Goal: Transaction & Acquisition: Purchase product/service

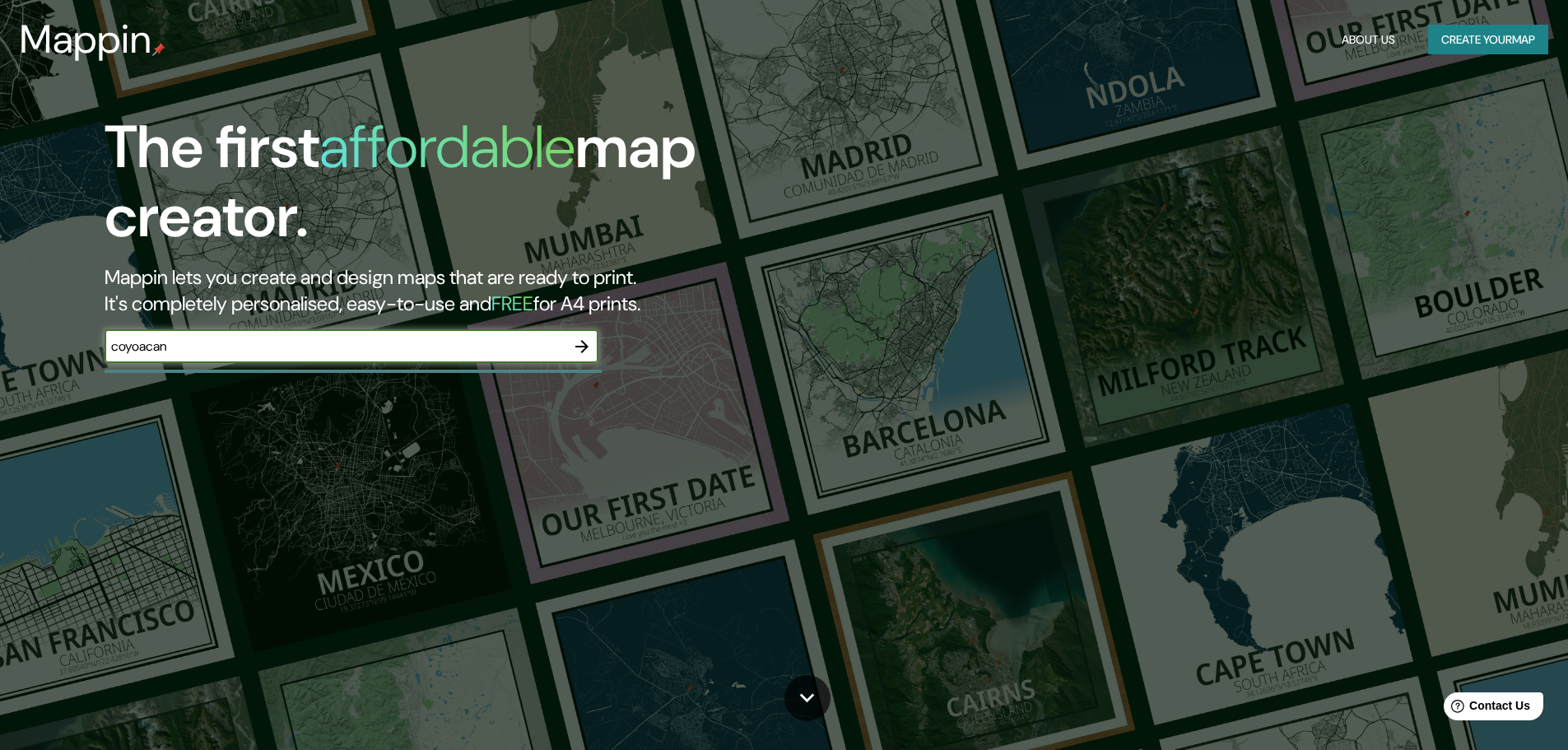
type input "coyoacan"
click at [583, 351] on icon "button" at bounding box center [582, 346] width 13 height 13
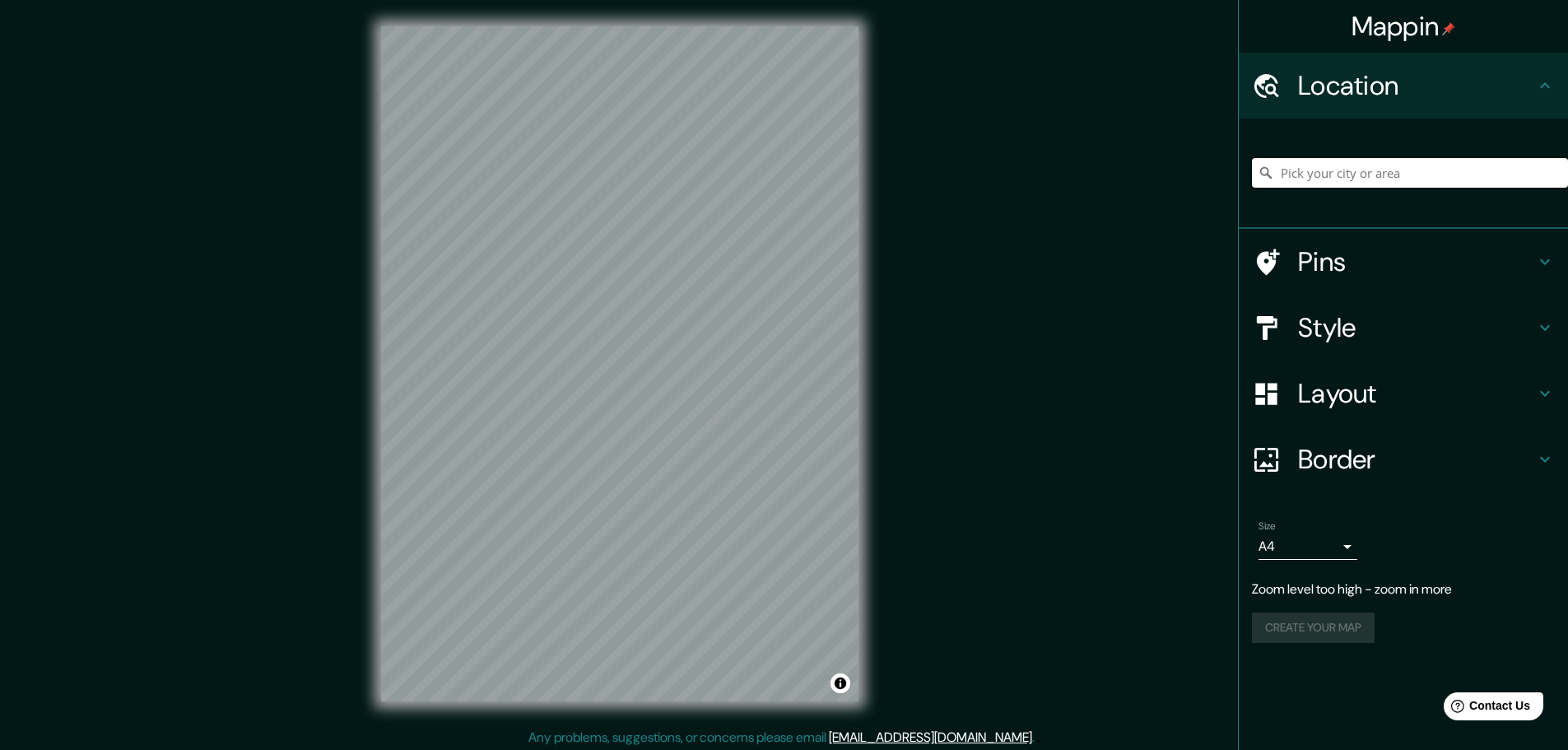
click at [1391, 175] on input "Pick your city or area" at bounding box center [1410, 173] width 316 height 29
type input "v"
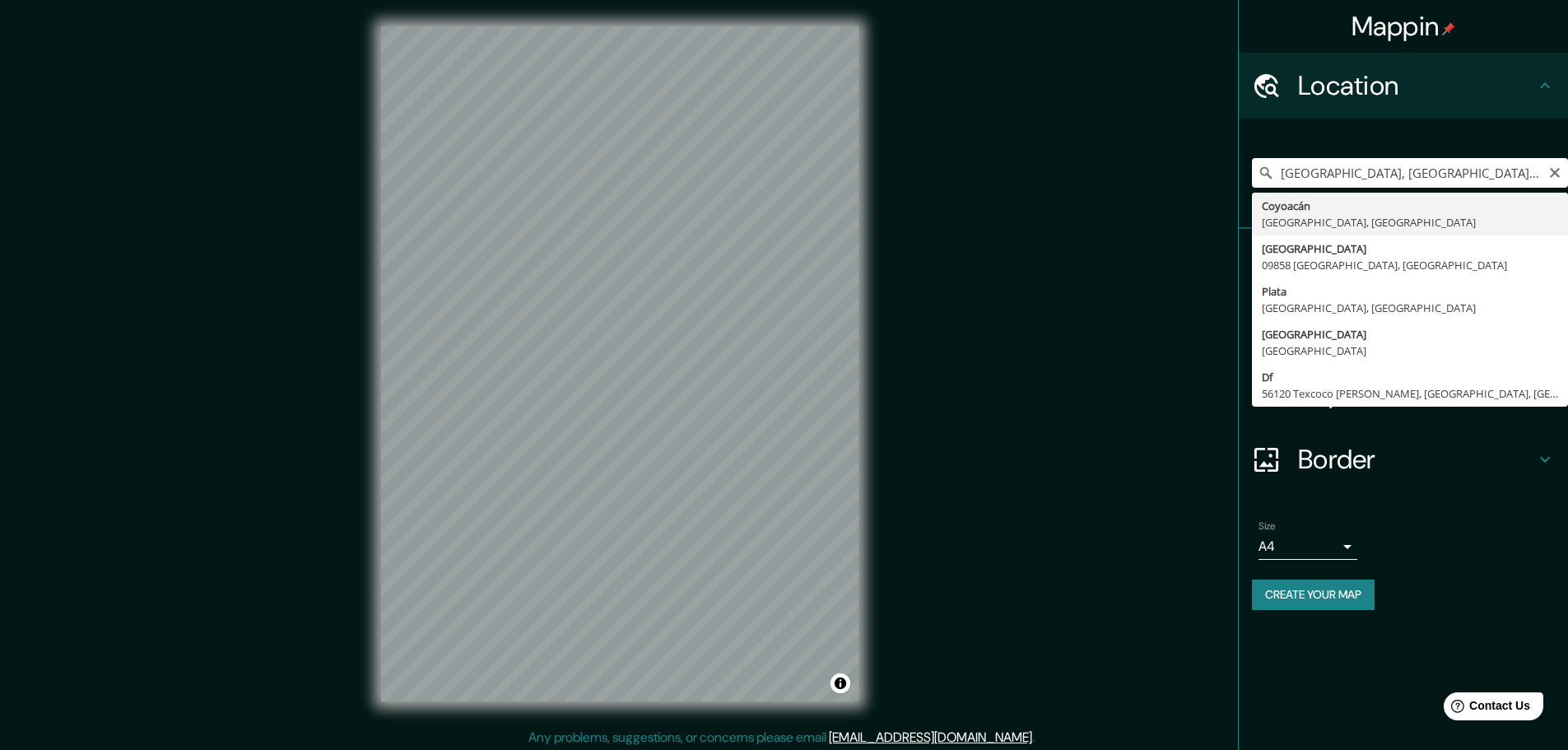
type input "Coyoacán, [GEOGRAPHIC_DATA], [GEOGRAPHIC_DATA]"
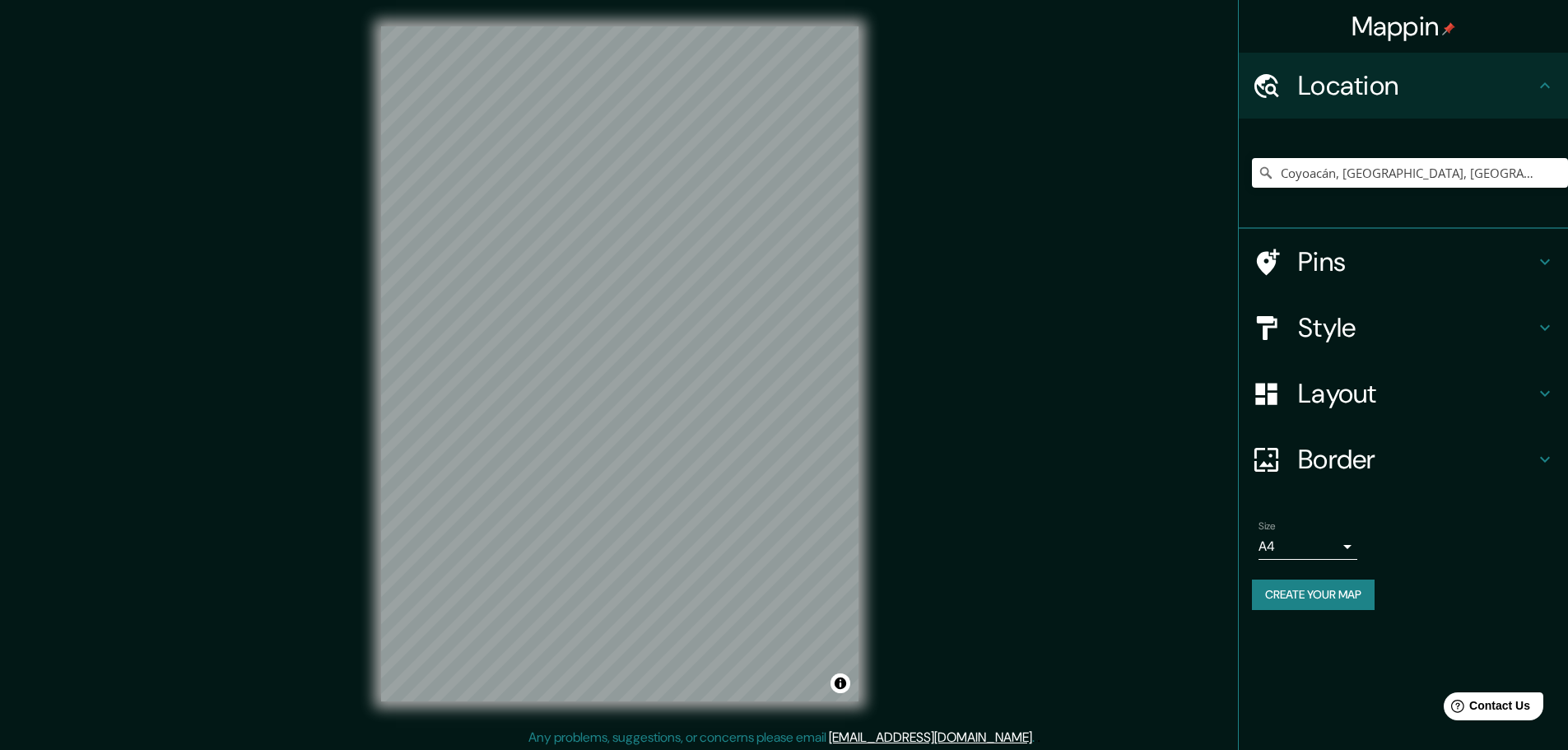
click at [1011, 420] on div "Mappin Location [GEOGRAPHIC_DATA], [GEOGRAPHIC_DATA], [GEOGRAPHIC_DATA] Pins St…" at bounding box center [784, 376] width 1568 height 754
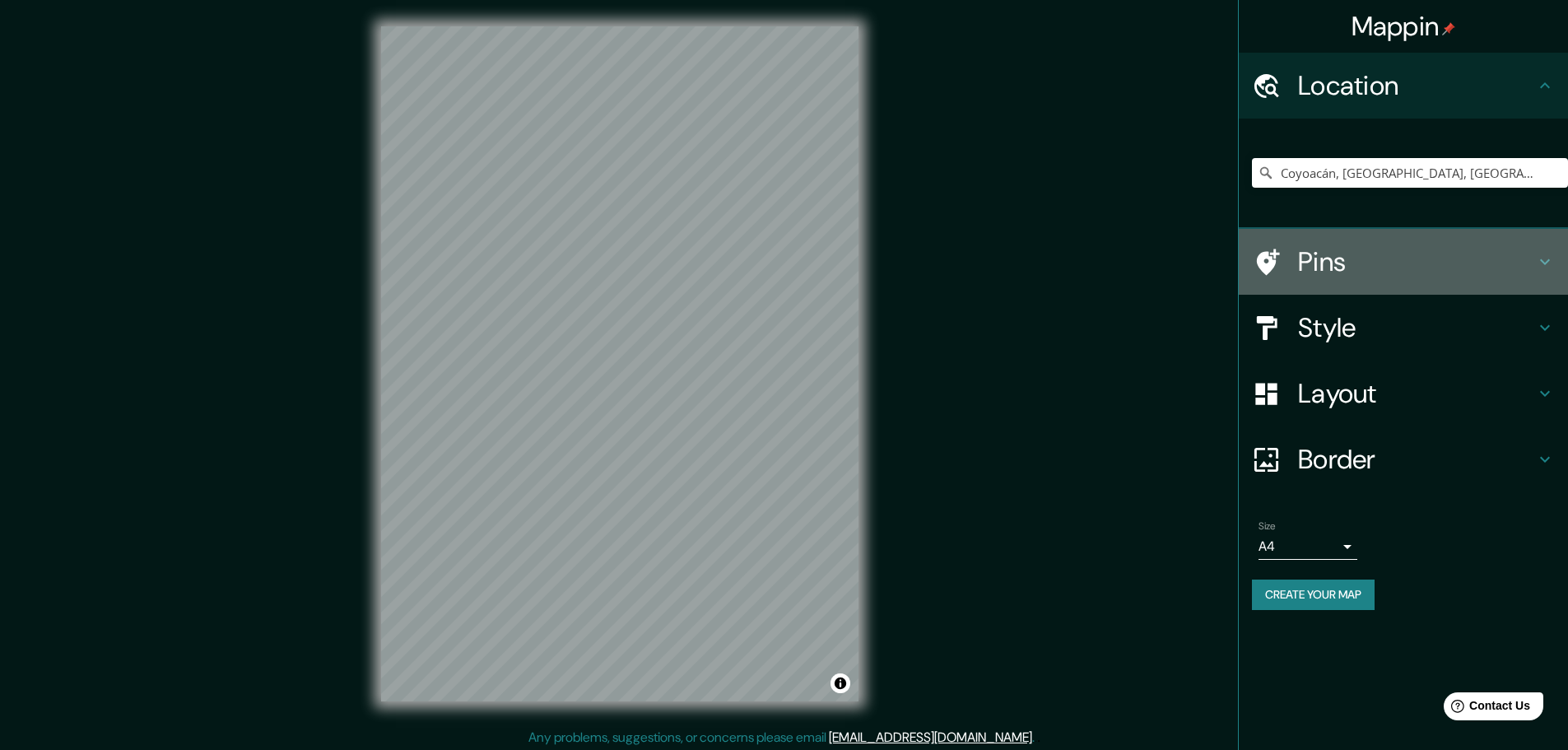
click at [1511, 276] on h4 "Pins" at bounding box center [1417, 261] width 238 height 33
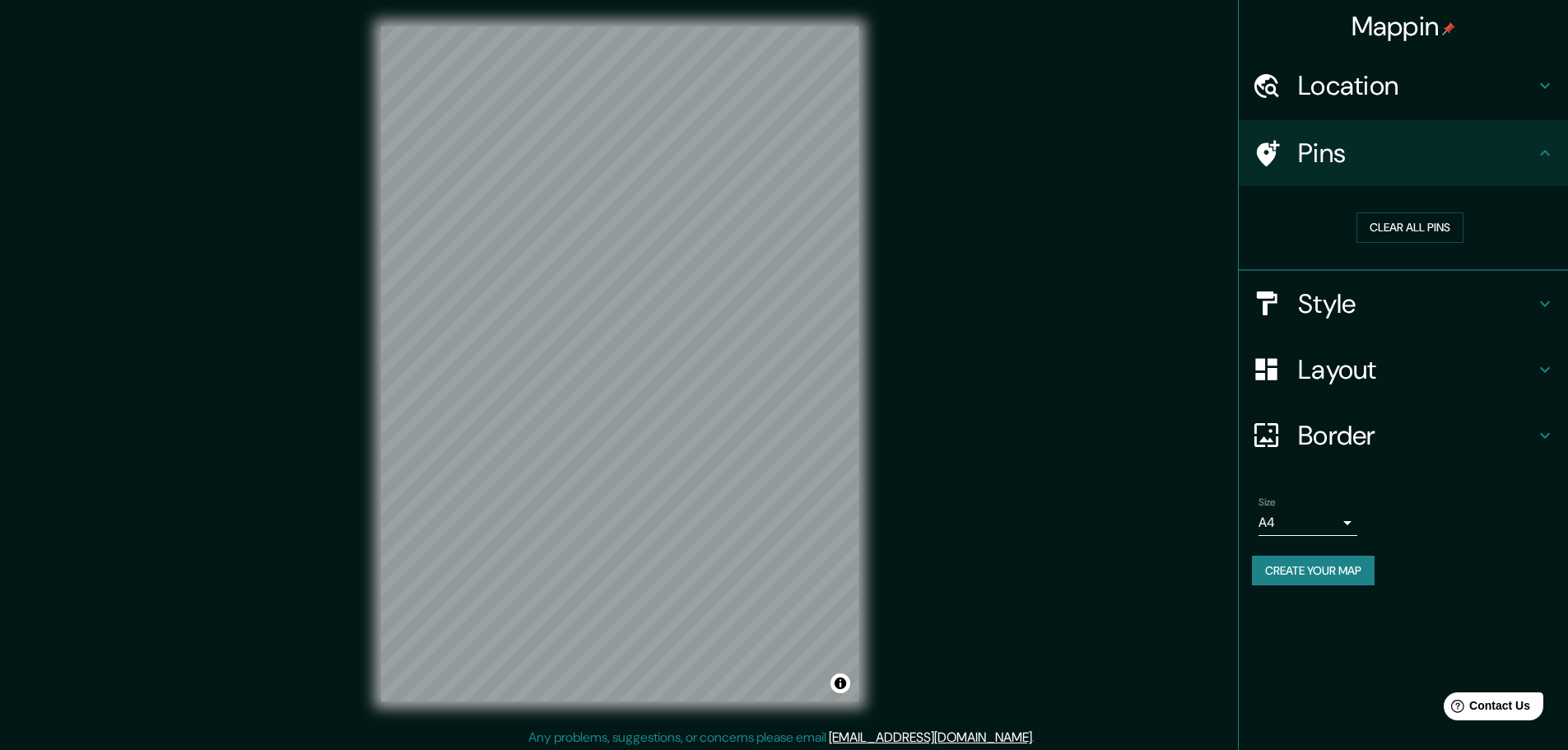
click at [1511, 276] on div "Style" at bounding box center [1404, 304] width 330 height 66
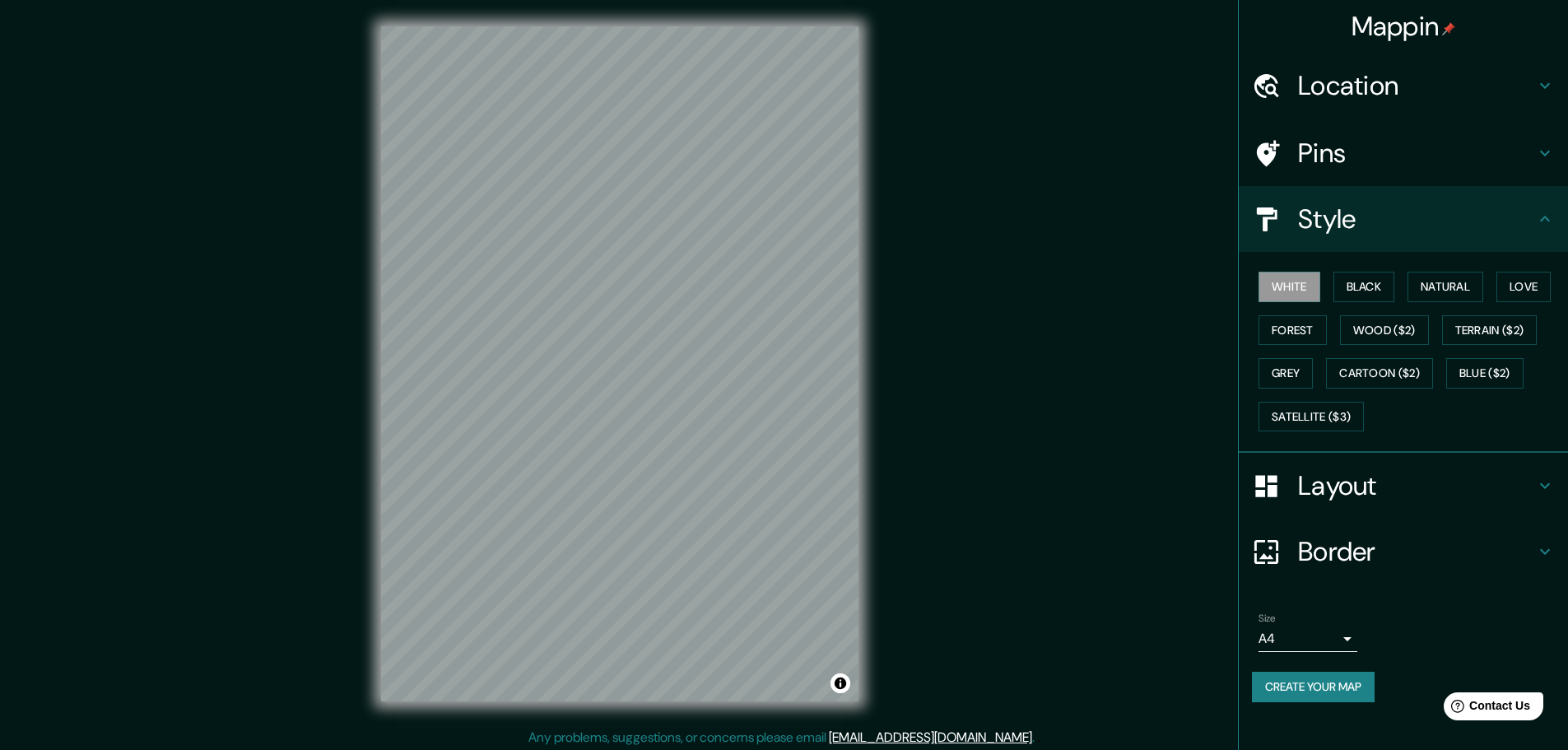
click at [1549, 213] on icon at bounding box center [1545, 218] width 19 height 19
click at [1459, 286] on button "Natural" at bounding box center [1446, 286] width 75 height 30
click at [1541, 280] on button "Love" at bounding box center [1524, 286] width 54 height 30
click at [1288, 323] on button "Forest" at bounding box center [1293, 329] width 68 height 30
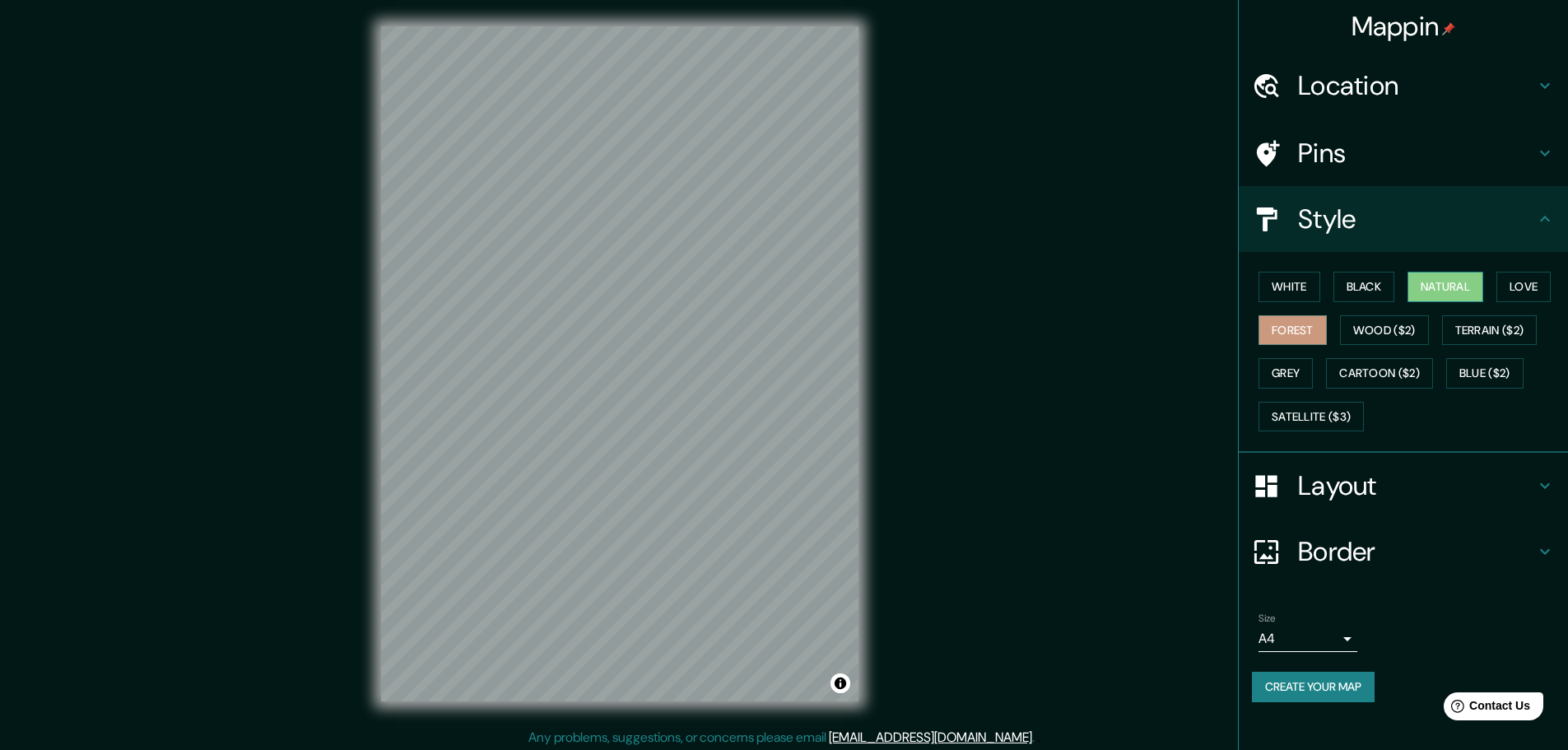
click at [1446, 283] on button "Natural" at bounding box center [1446, 286] width 75 height 30
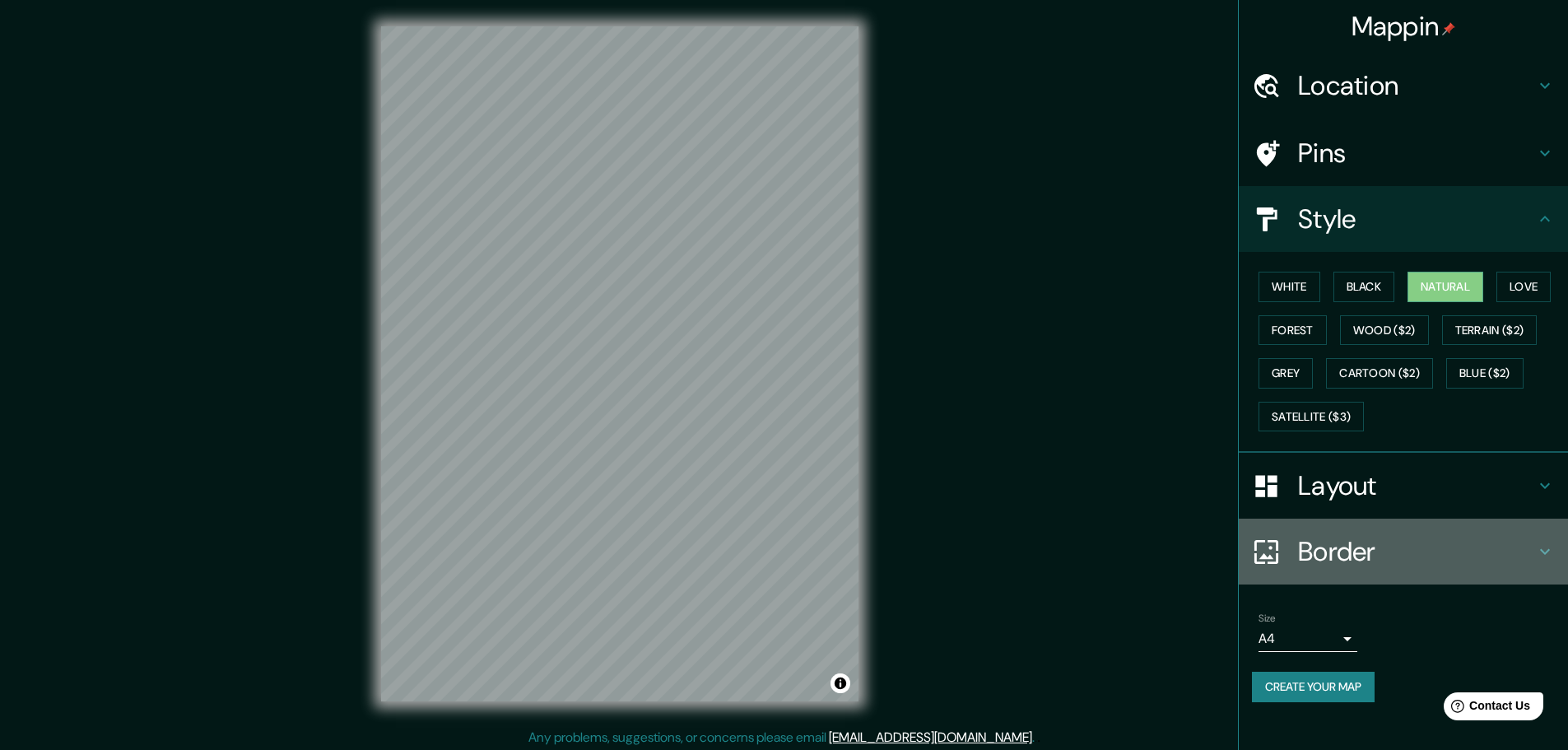
click at [1496, 548] on h4 "Border" at bounding box center [1417, 551] width 238 height 33
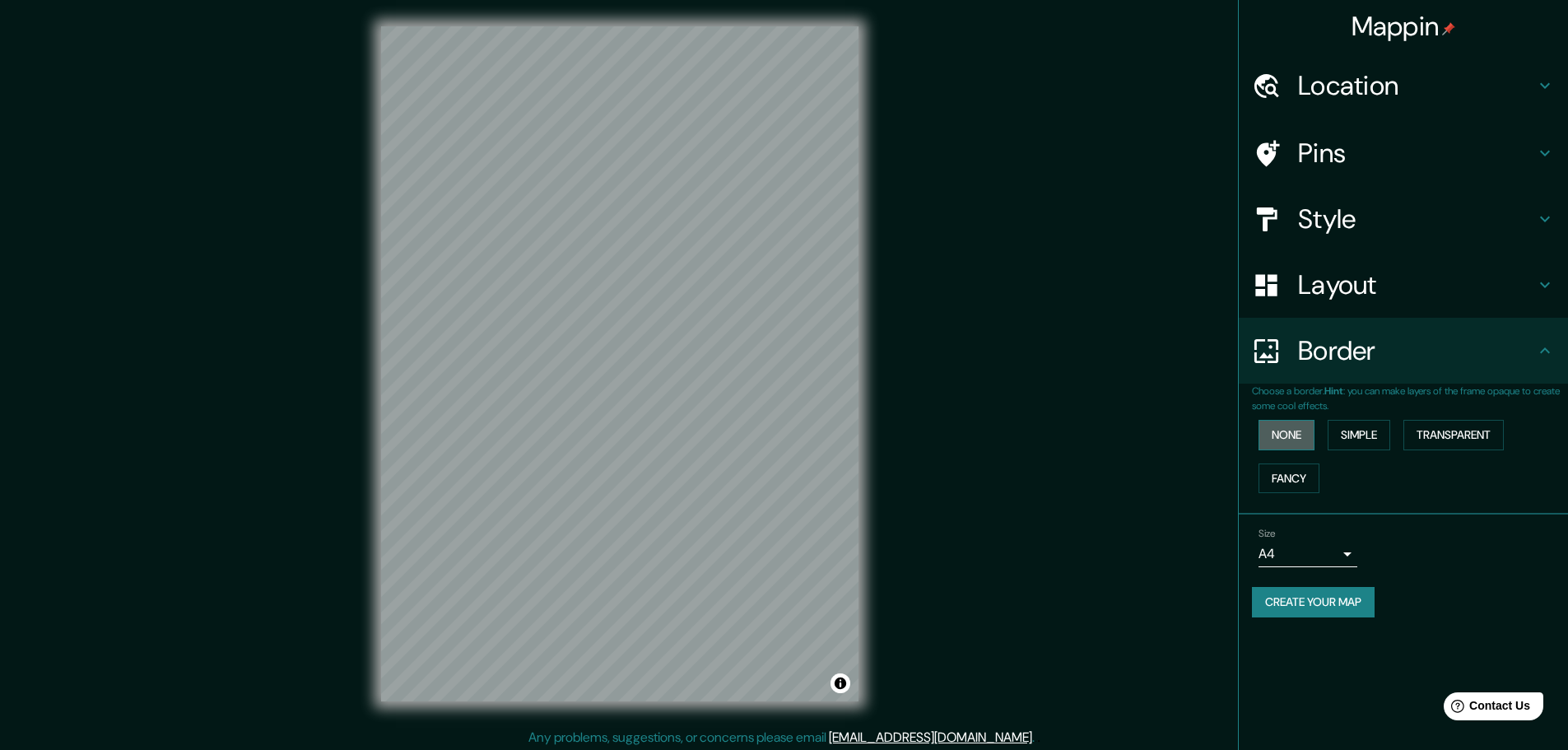
click at [1291, 431] on button "None" at bounding box center [1286, 434] width 56 height 30
click at [1365, 426] on button "Simple" at bounding box center [1359, 434] width 63 height 30
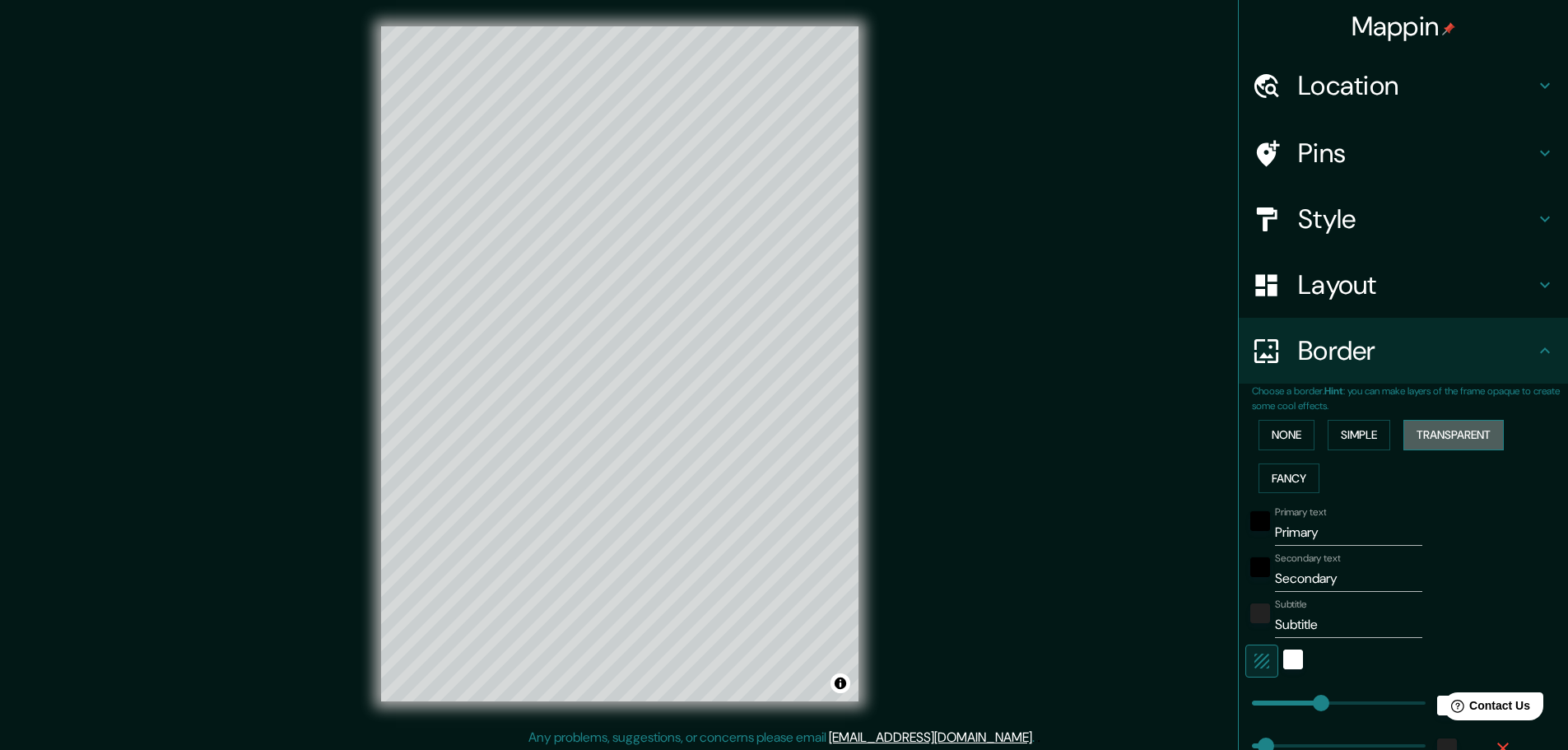
click at [1426, 432] on button "Transparent" at bounding box center [1454, 434] width 100 height 30
click at [1279, 428] on button "None" at bounding box center [1286, 434] width 56 height 30
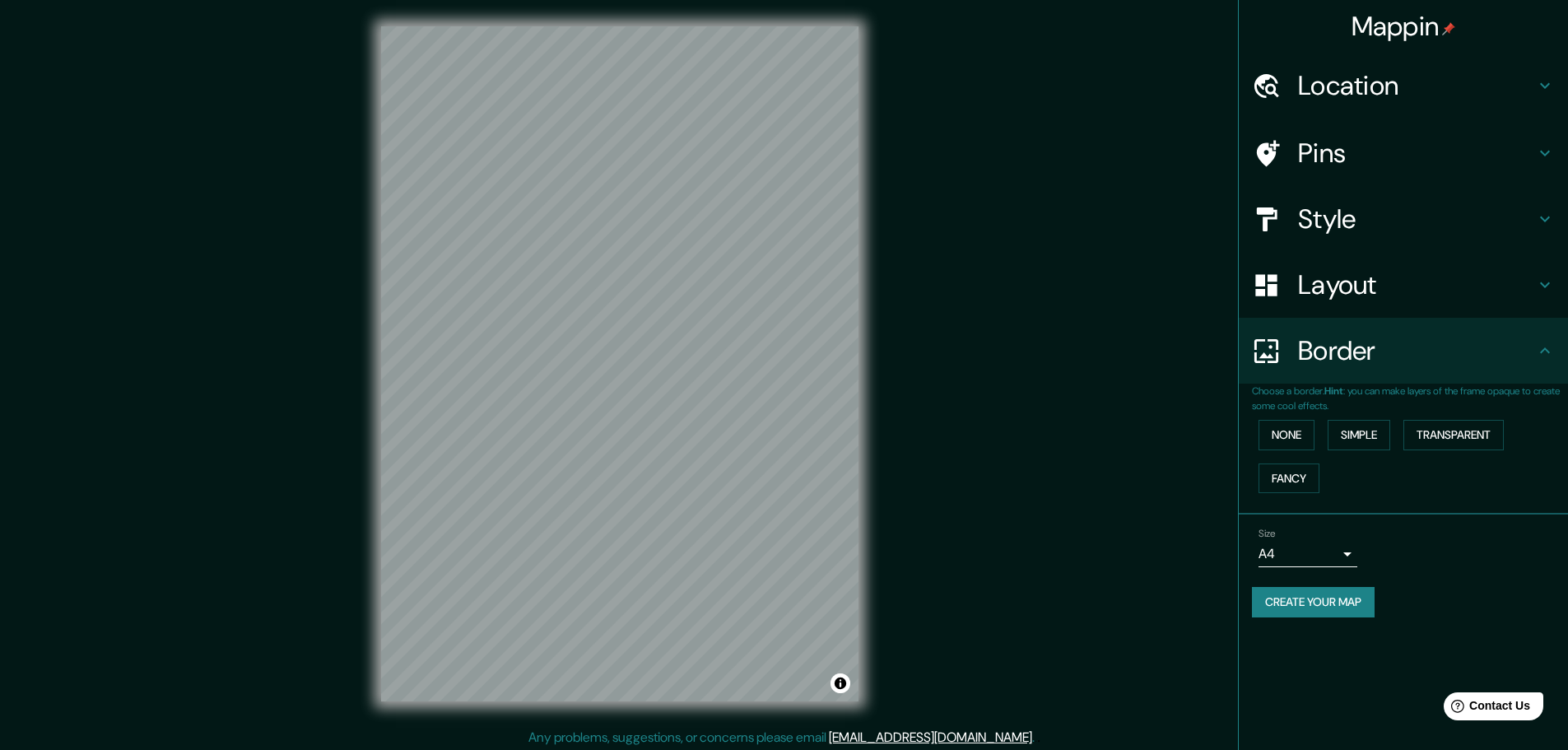
click at [1483, 347] on h4 "Border" at bounding box center [1417, 351] width 238 height 33
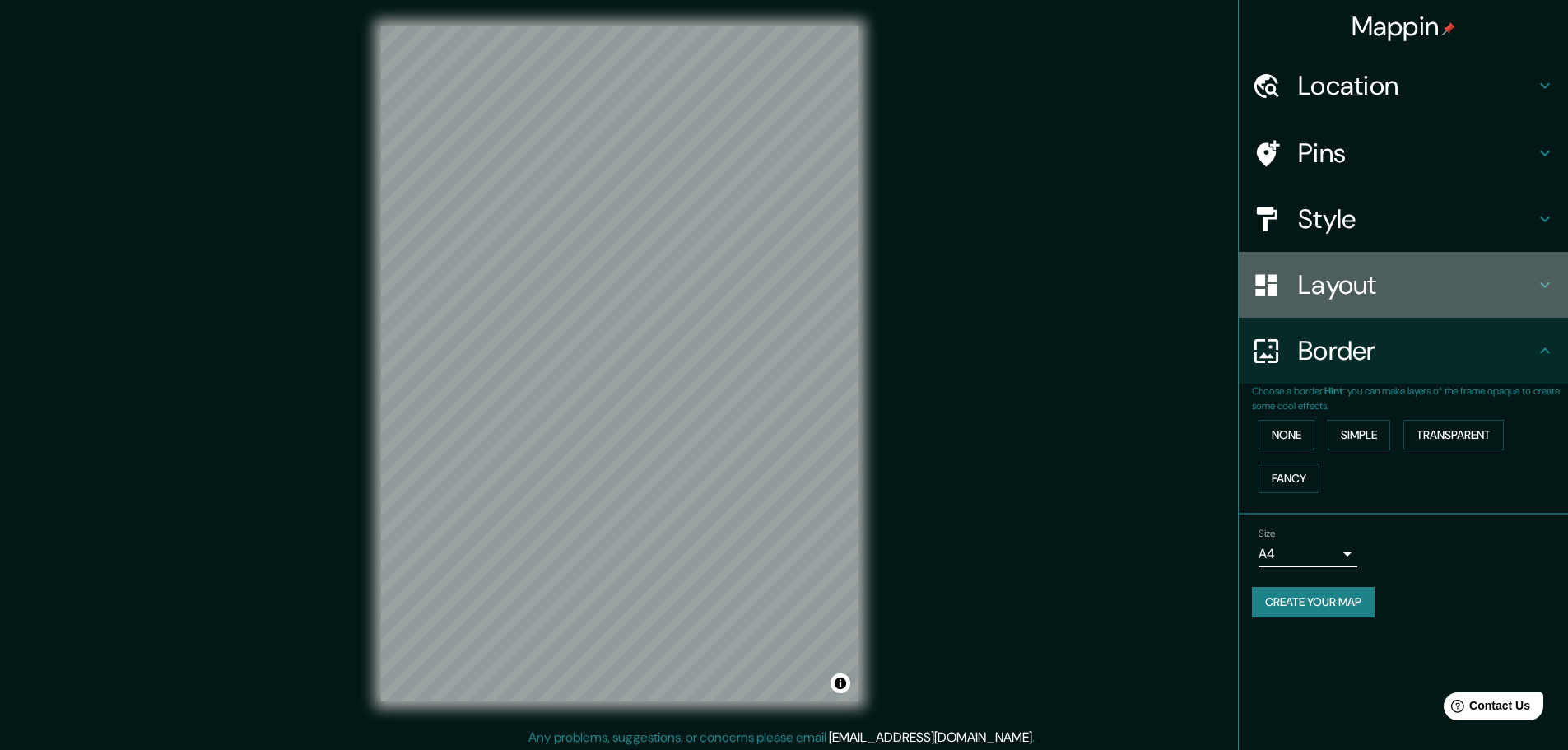
click at [1479, 284] on h4 "Layout" at bounding box center [1417, 284] width 238 height 33
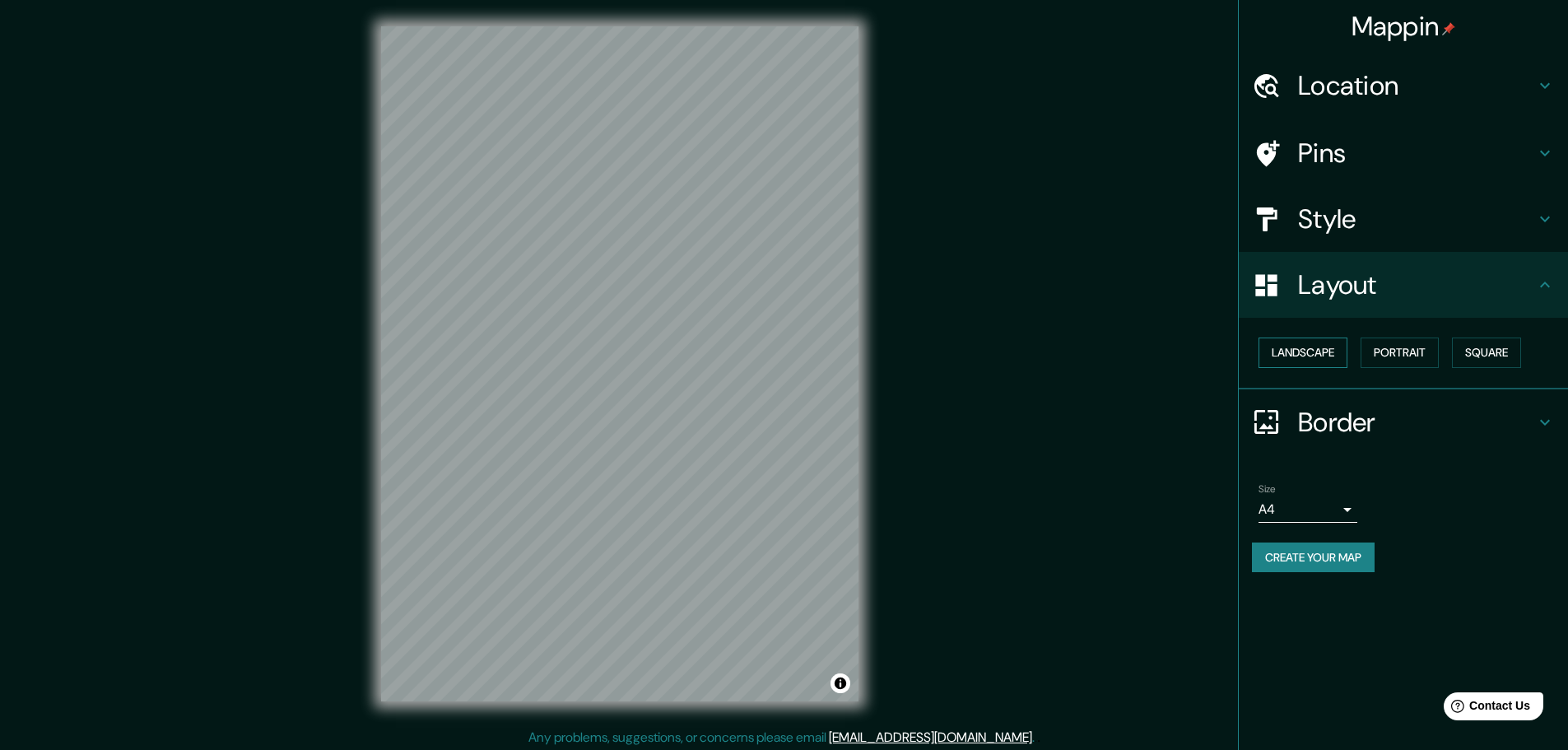
click at [1329, 340] on button "Landscape" at bounding box center [1303, 352] width 89 height 30
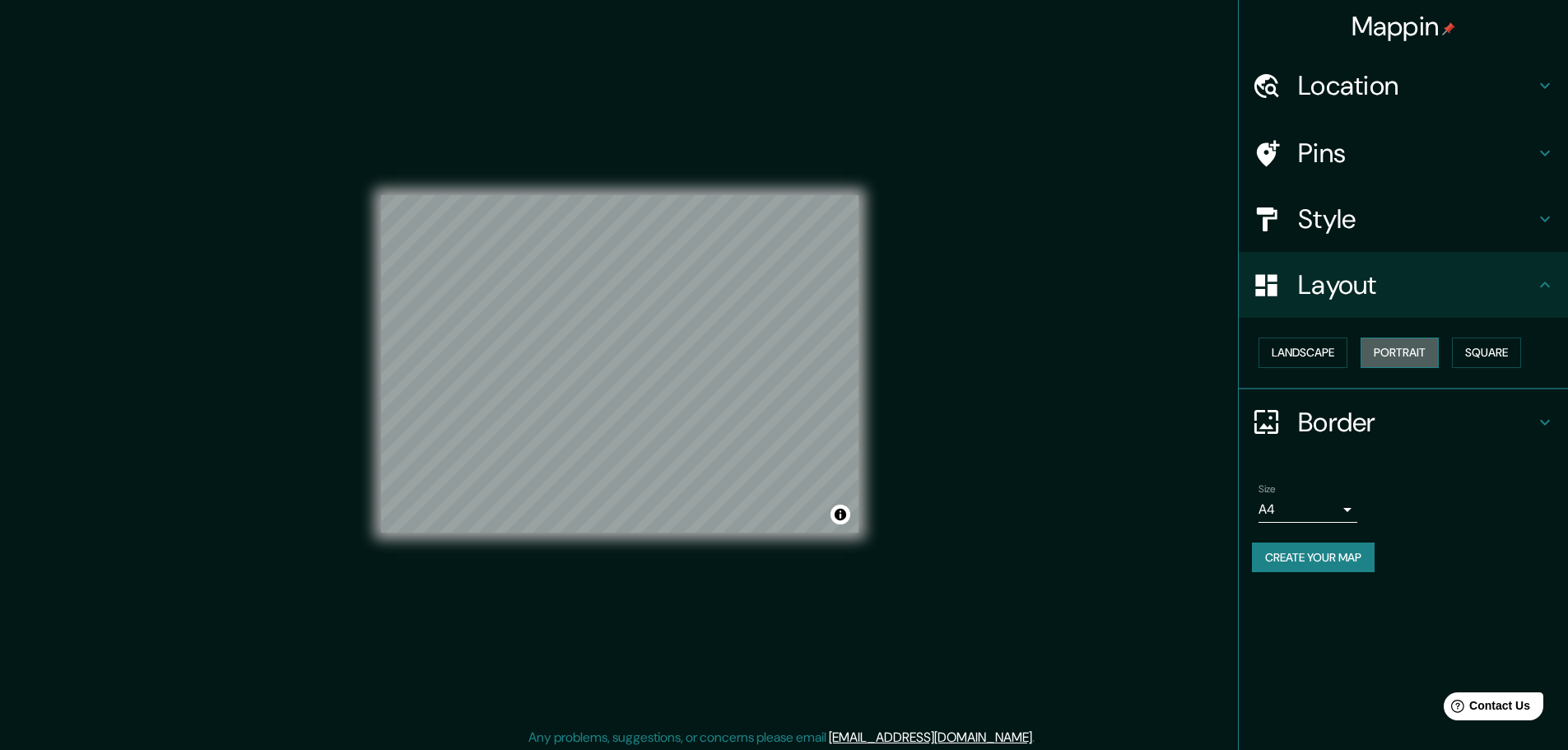
click at [1388, 345] on button "Portrait" at bounding box center [1400, 352] width 78 height 30
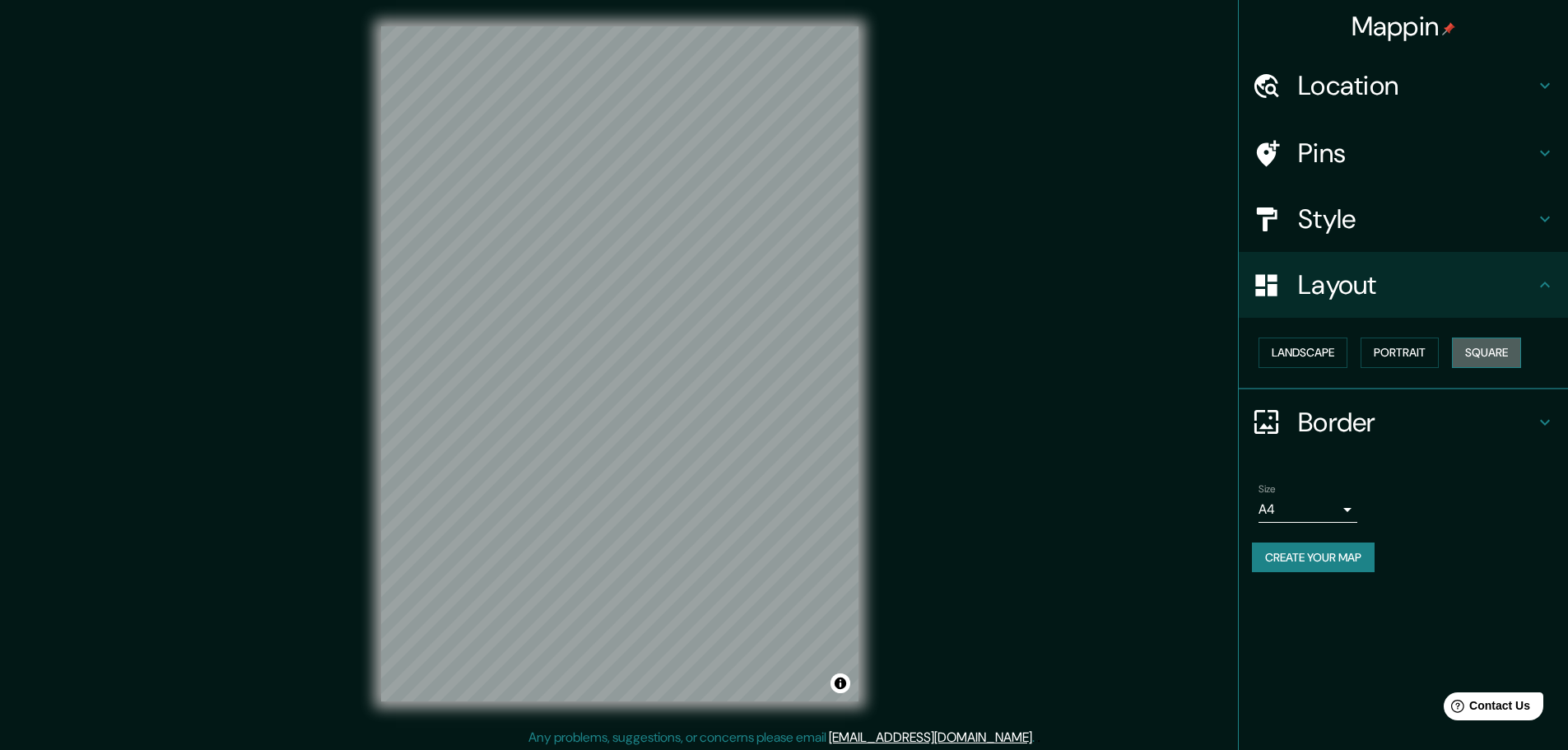
click at [1496, 346] on button "Square" at bounding box center [1486, 352] width 69 height 30
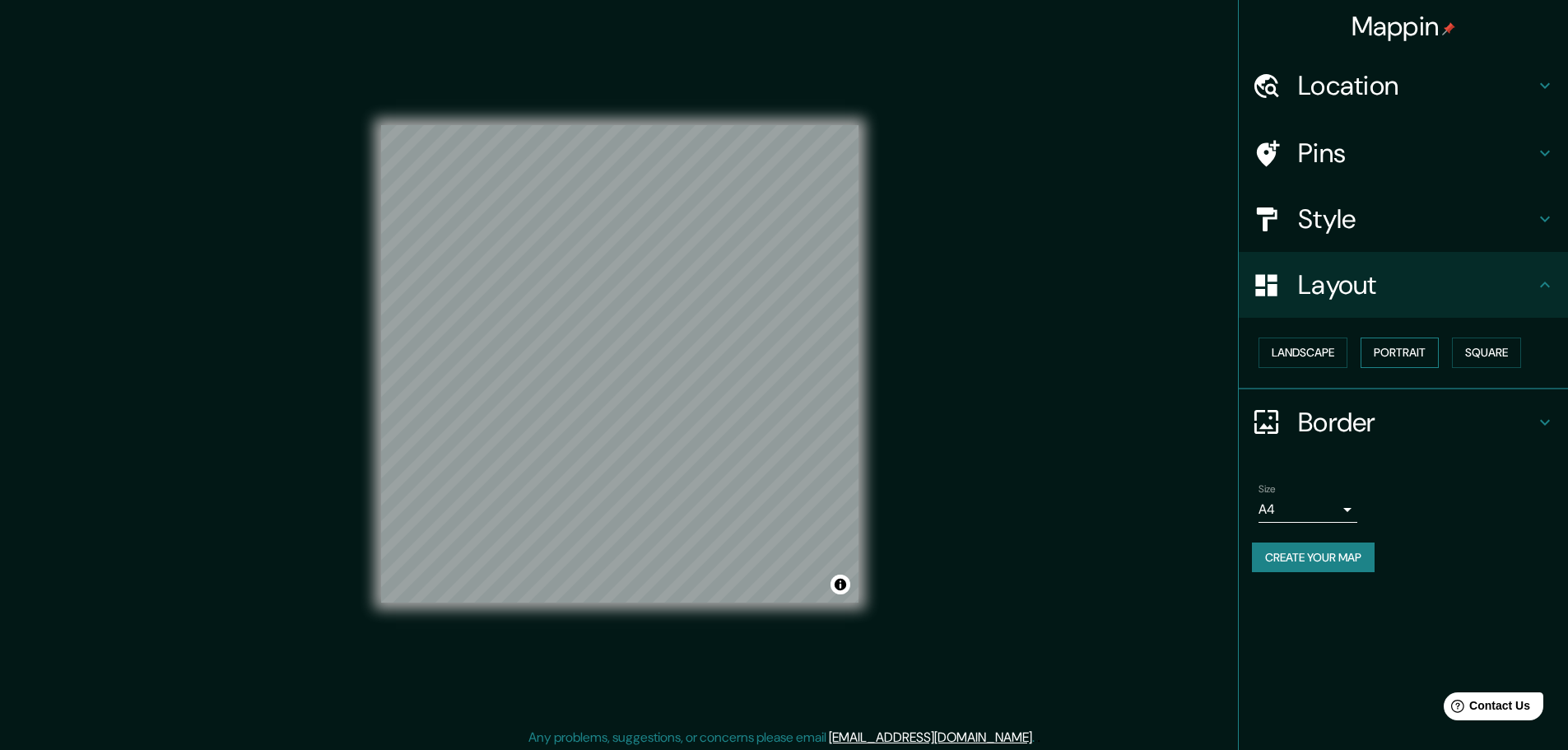
click at [1437, 350] on button "Portrait" at bounding box center [1400, 352] width 78 height 30
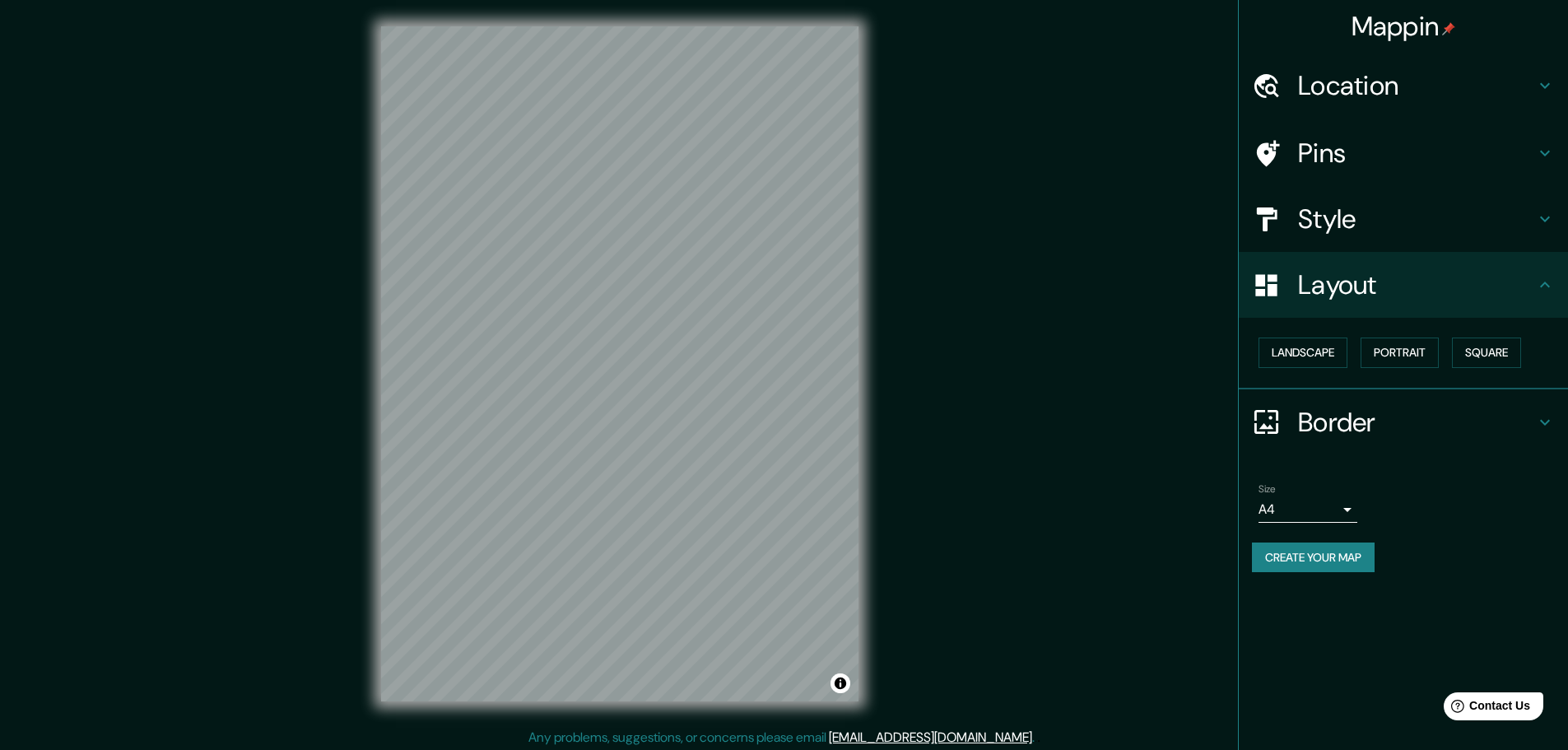
click at [1486, 82] on h4 "Location" at bounding box center [1417, 86] width 238 height 33
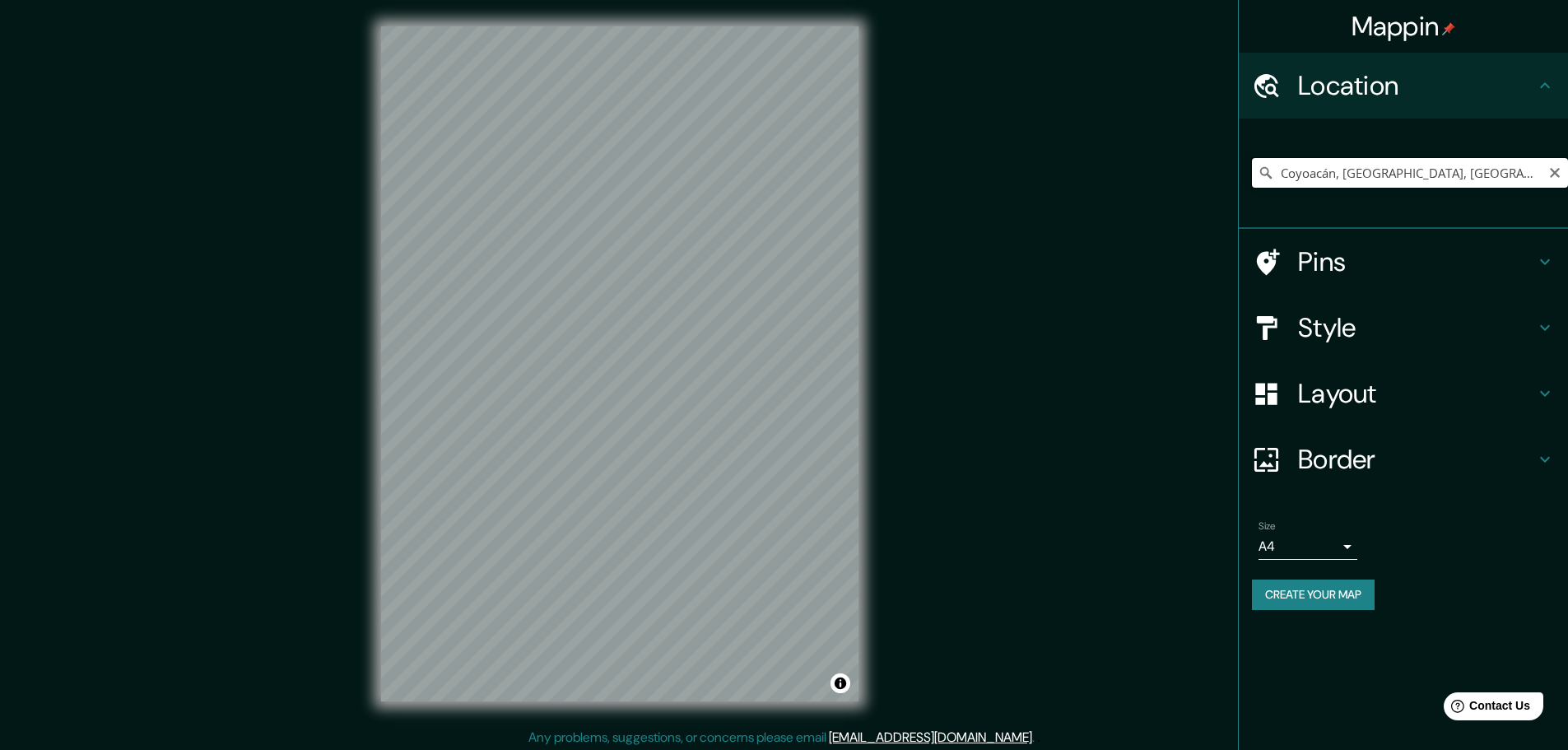
click at [1476, 175] on input "Coyoacán, [GEOGRAPHIC_DATA], [GEOGRAPHIC_DATA]" at bounding box center [1410, 173] width 316 height 29
click at [1555, 174] on icon "Clear" at bounding box center [1555, 172] width 10 height 10
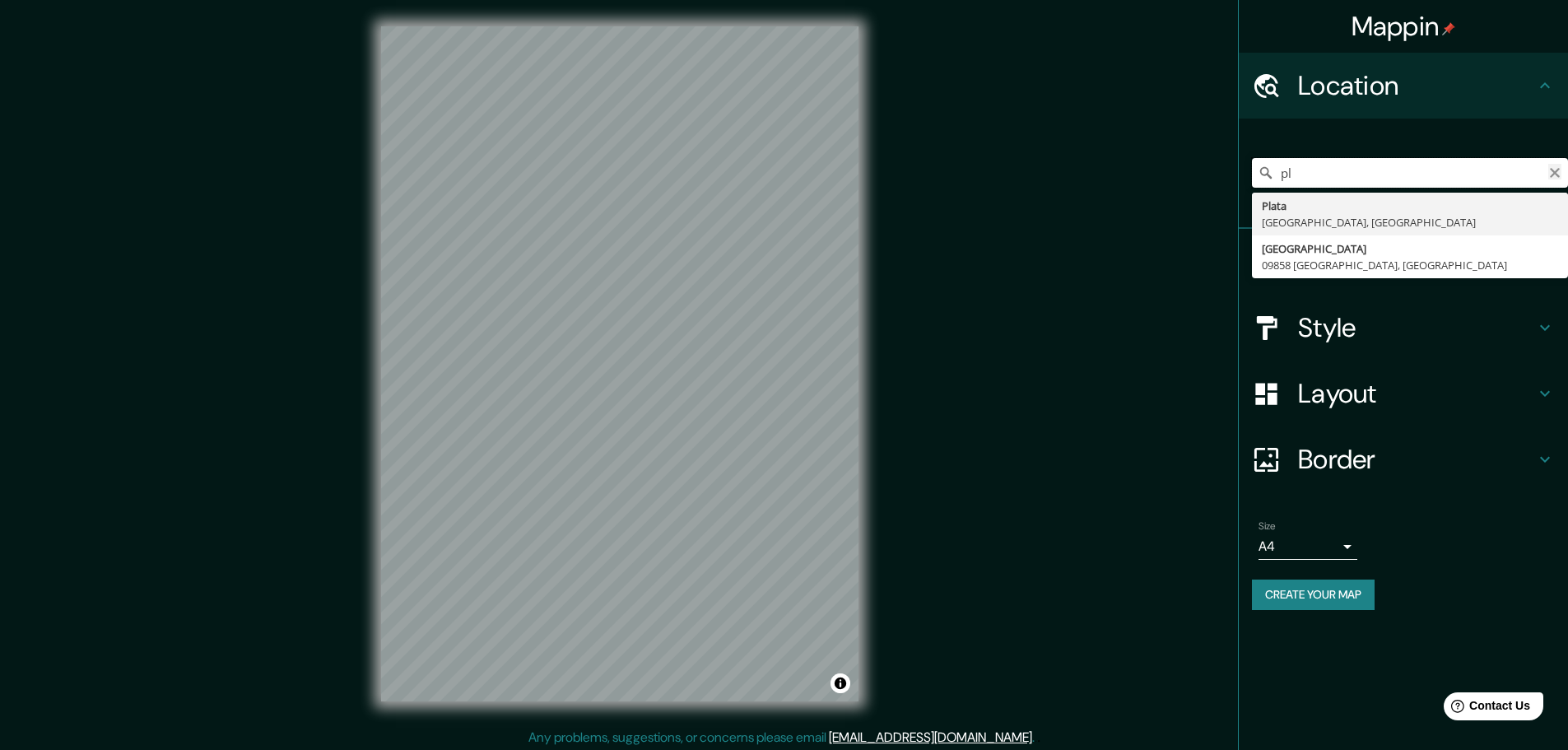
type input "p"
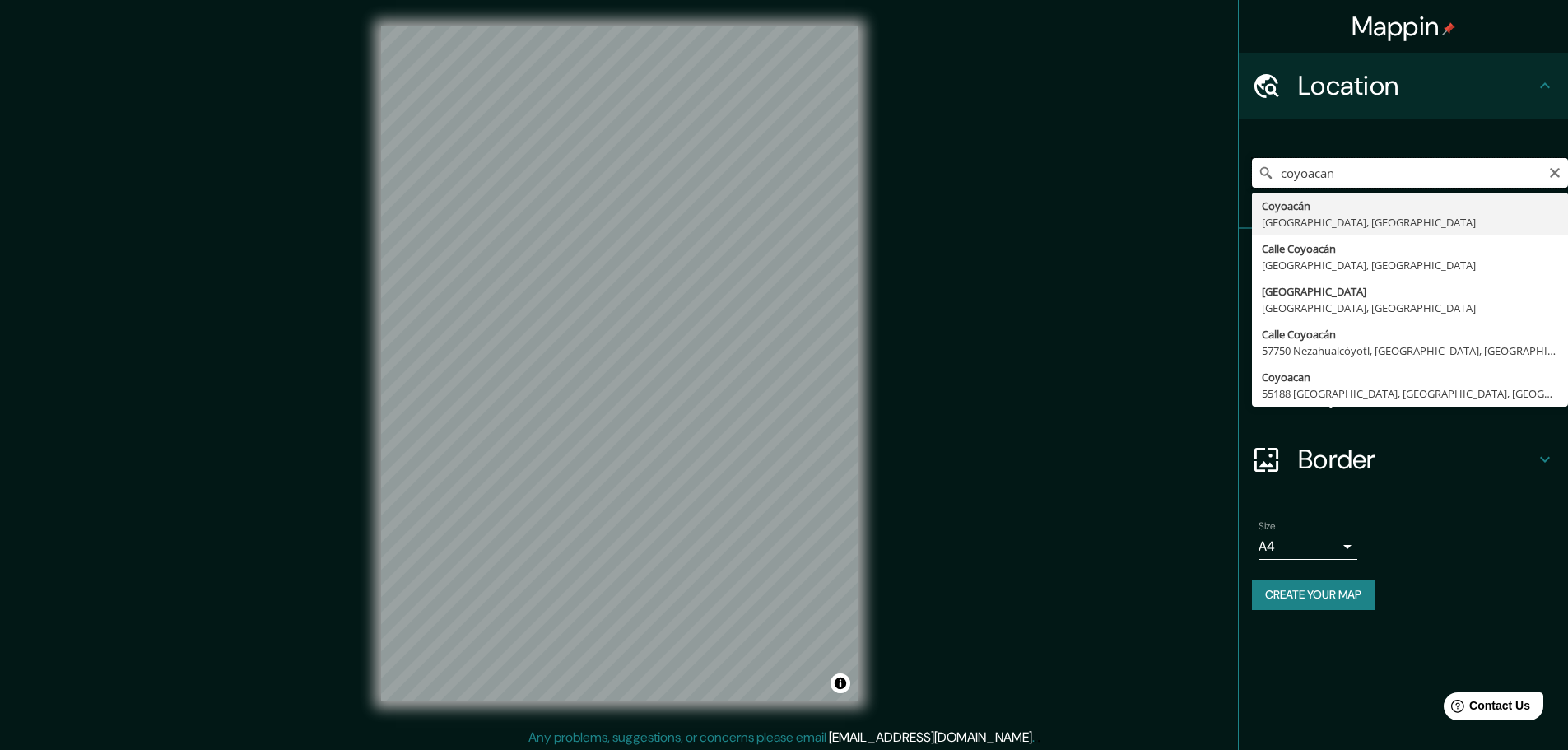
click at [1317, 180] on input "coyoacan" at bounding box center [1410, 173] width 316 height 29
click at [1481, 179] on input "parroquia [DEMOGRAPHIC_DATA][GEOGRAPHIC_DATA][PERSON_NAME]" at bounding box center [1410, 173] width 316 height 29
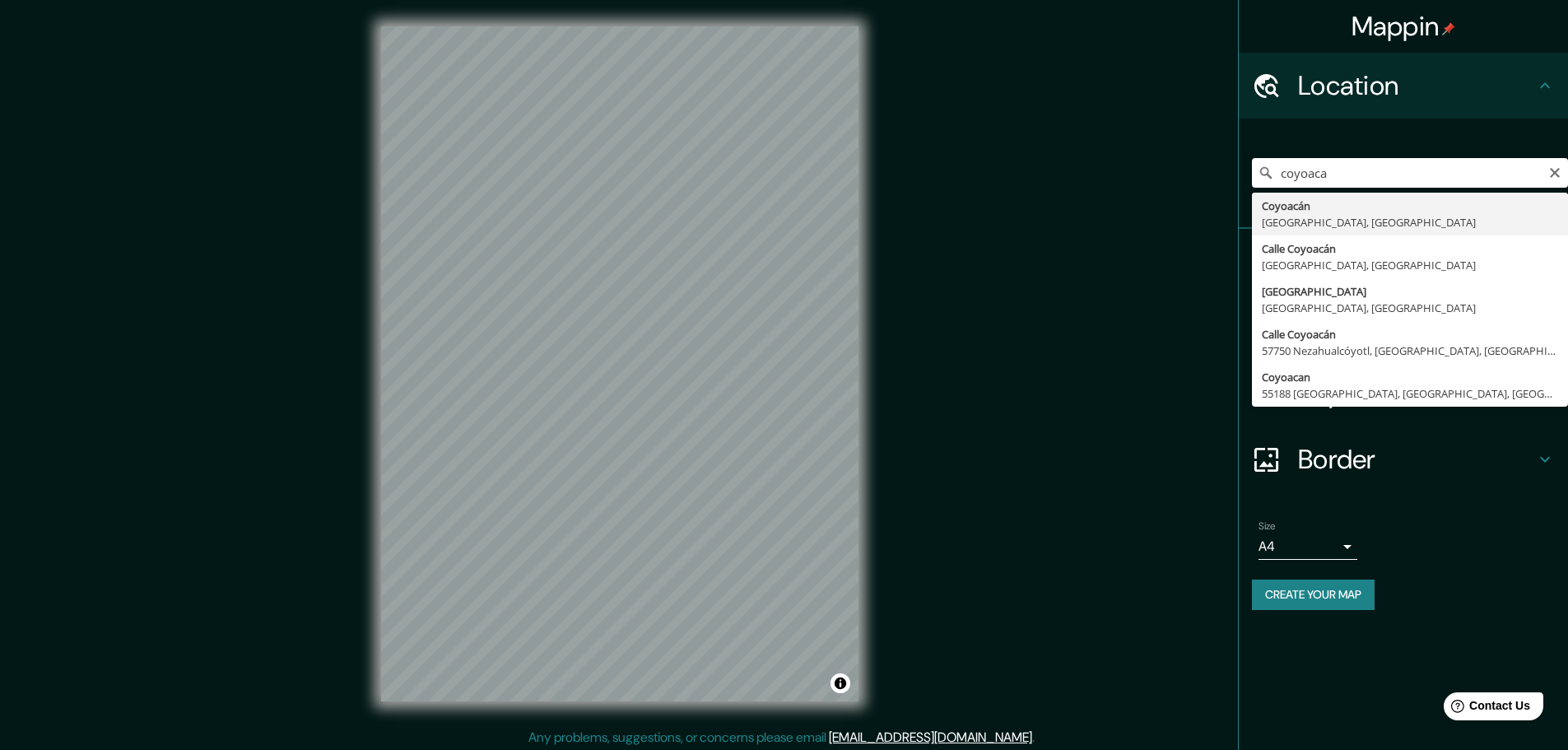
type input "Coyoacán, [GEOGRAPHIC_DATA], [GEOGRAPHIC_DATA]"
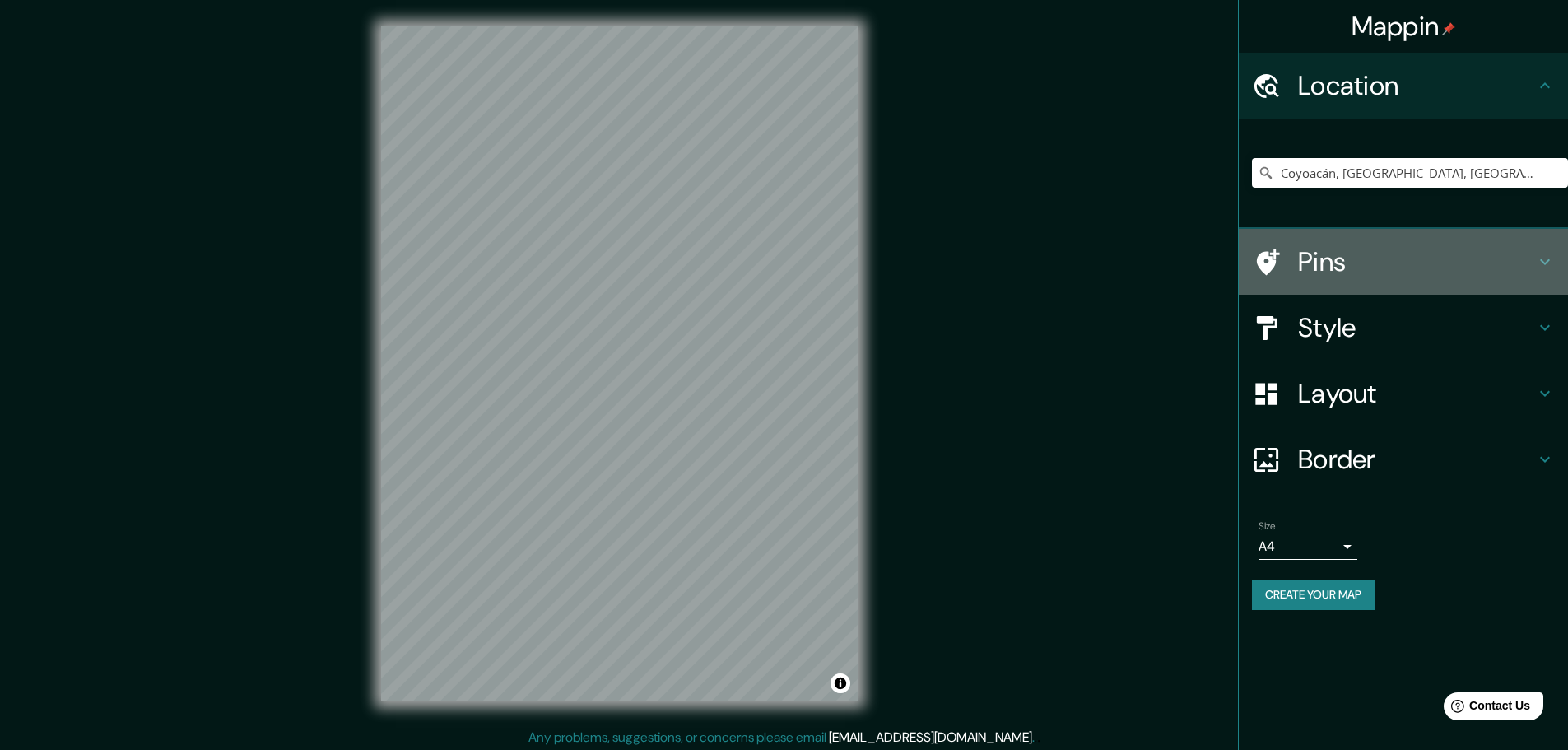
click at [1434, 262] on h4 "Pins" at bounding box center [1417, 261] width 238 height 33
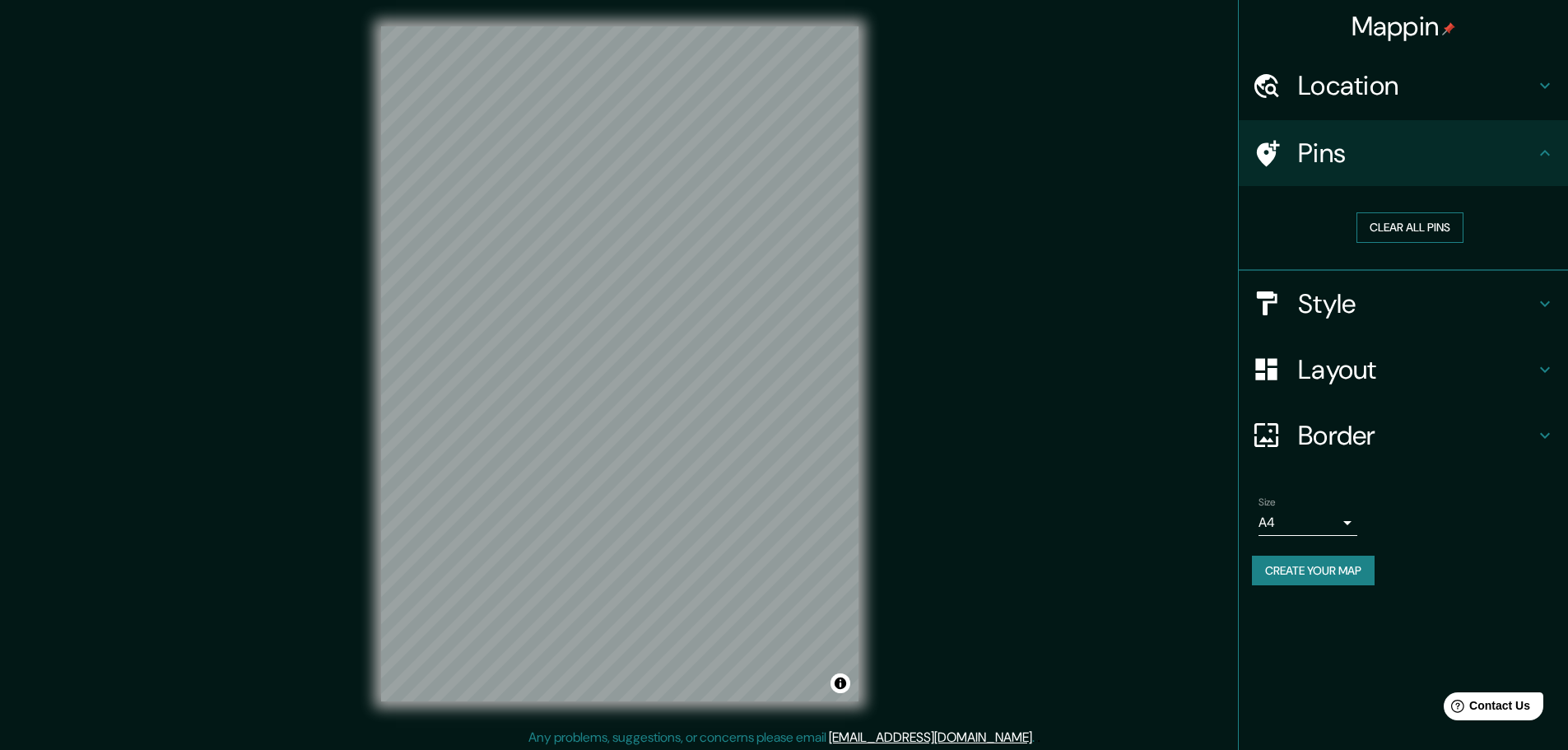
click at [1422, 230] on button "Clear all pins" at bounding box center [1411, 227] width 107 height 30
click at [1425, 229] on button "Clear all pins" at bounding box center [1411, 227] width 107 height 30
click at [1521, 171] on div "Pins" at bounding box center [1404, 154] width 330 height 66
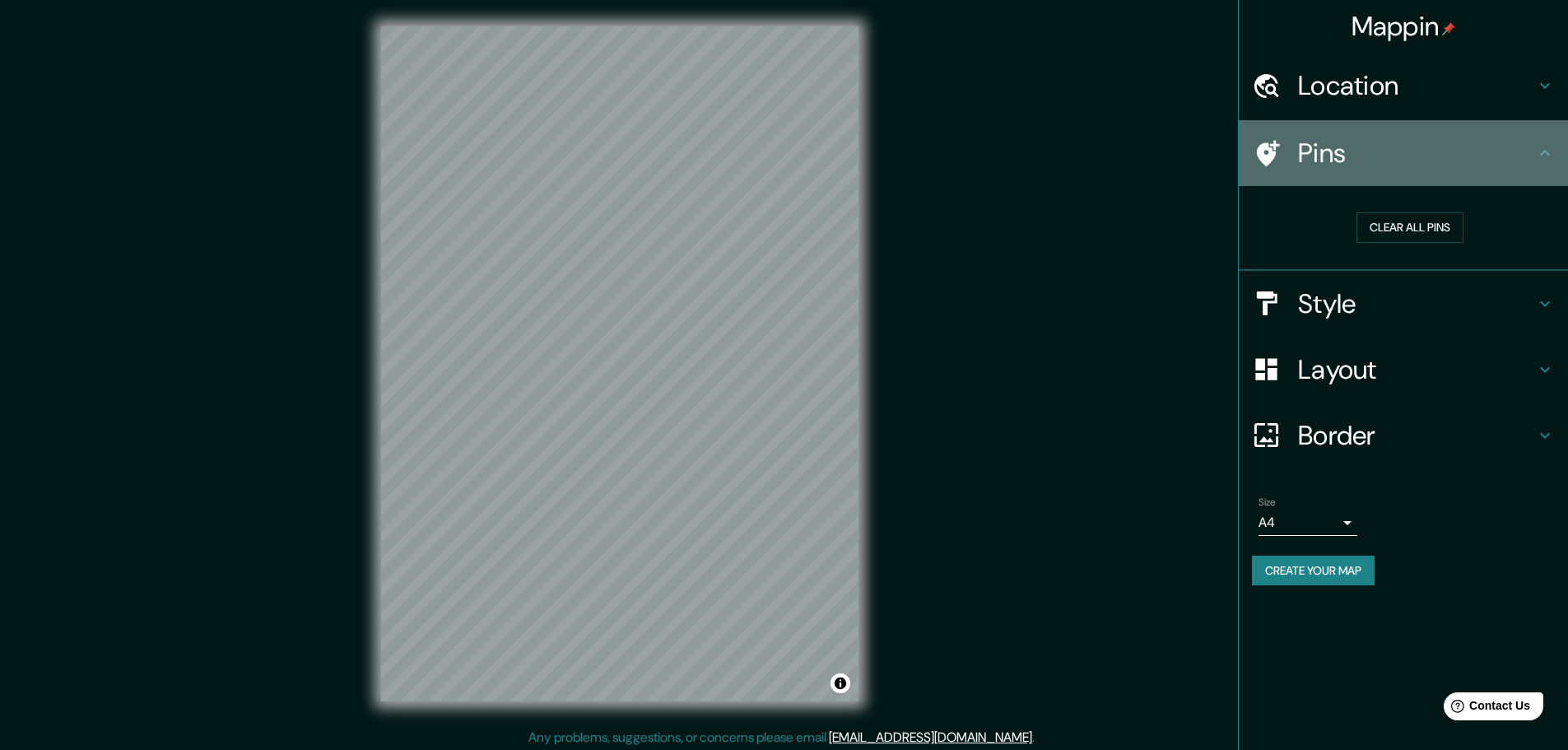
click at [1521, 171] on div "Pins" at bounding box center [1404, 154] width 330 height 66
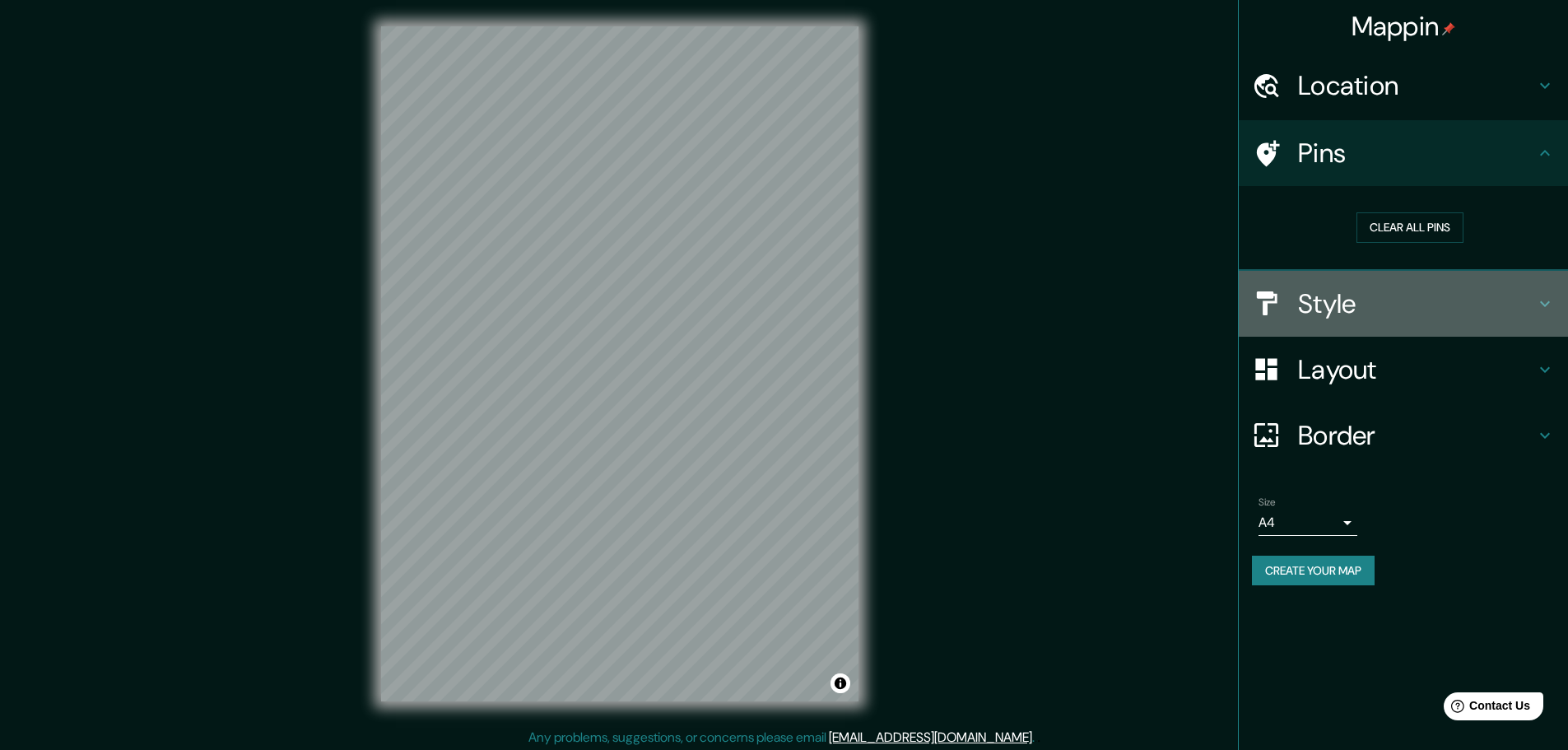
click at [1458, 292] on h4 "Style" at bounding box center [1417, 304] width 238 height 33
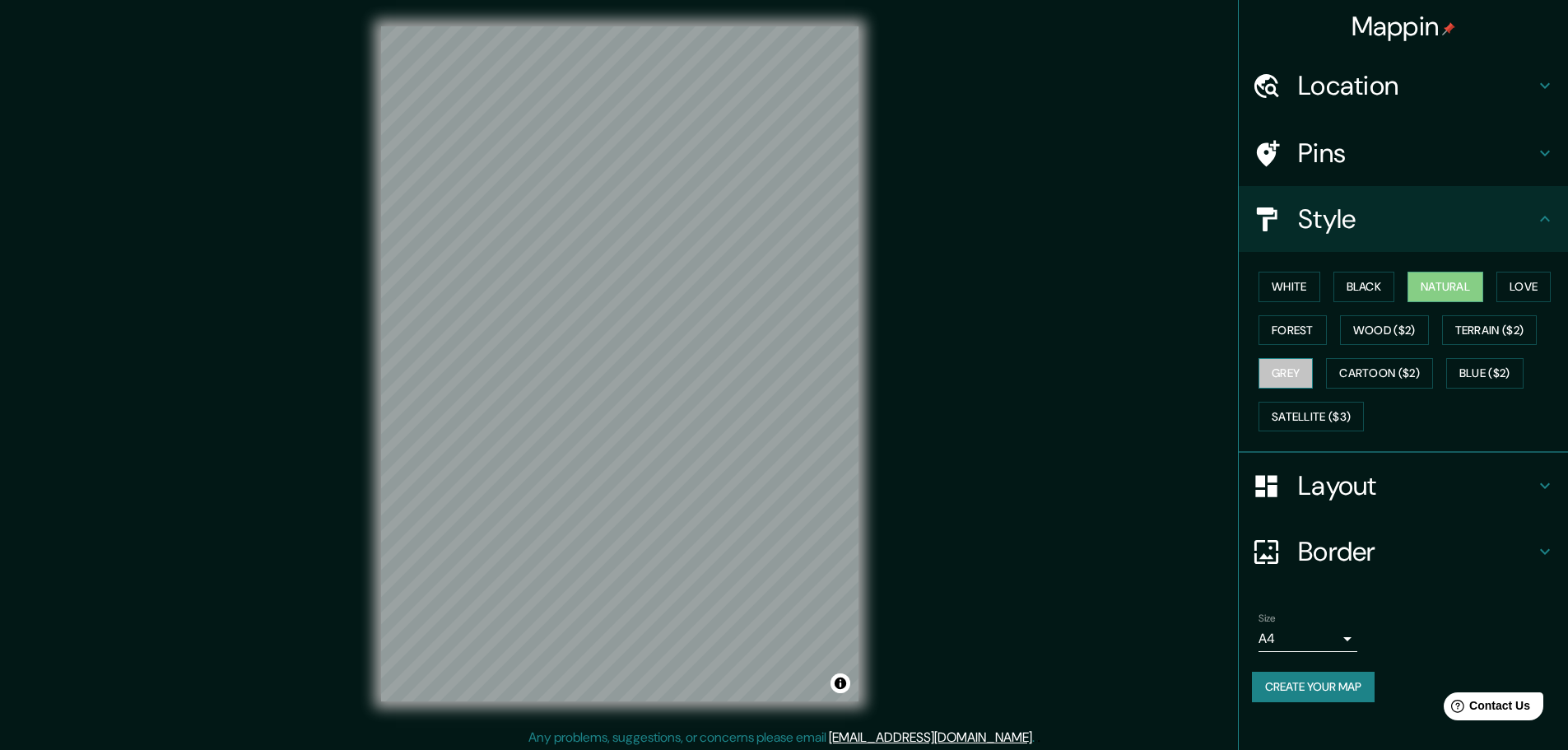
click at [1291, 377] on button "Grey" at bounding box center [1285, 373] width 54 height 30
click at [1430, 283] on button "Natural" at bounding box center [1446, 286] width 75 height 30
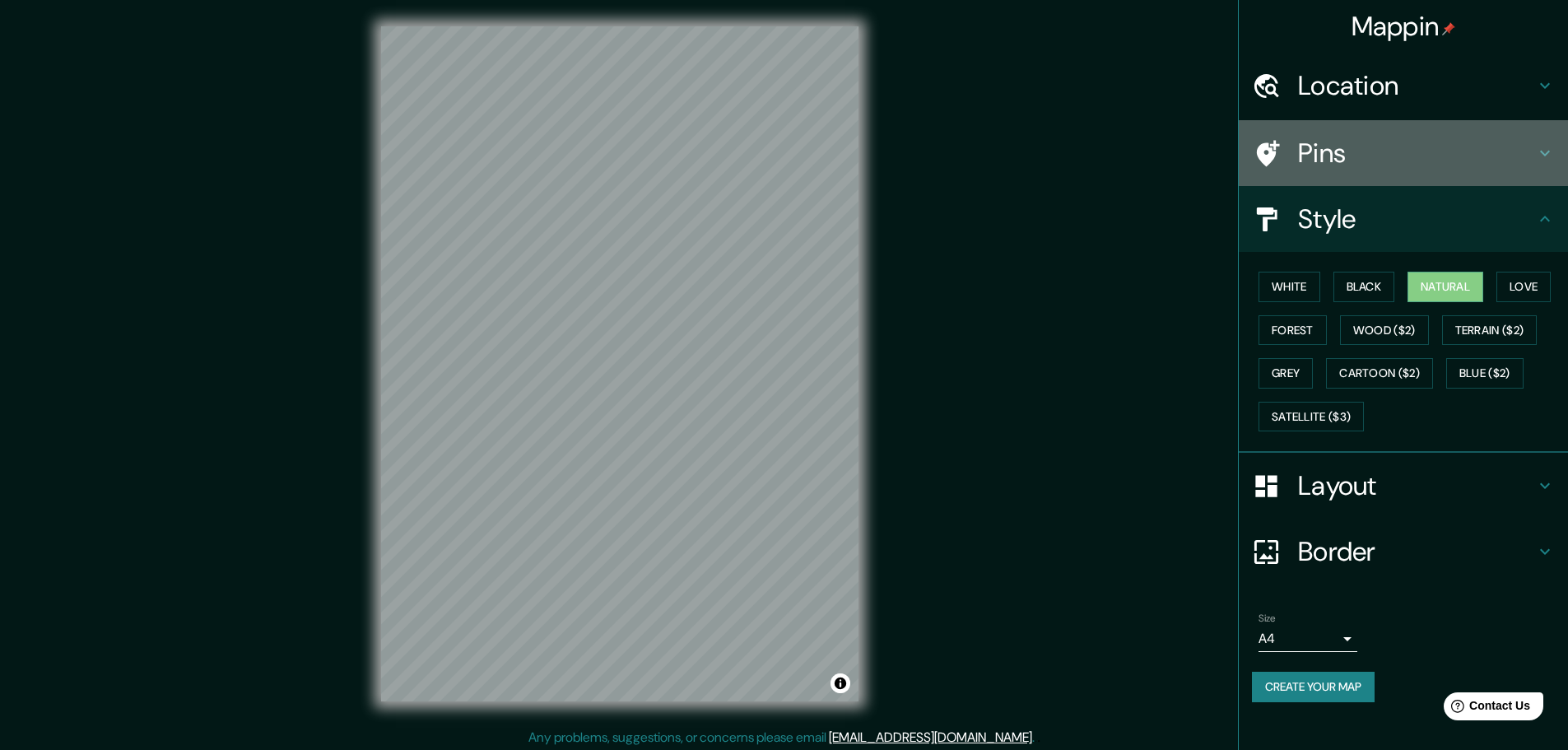
click at [1445, 169] on div "Pins" at bounding box center [1404, 154] width 330 height 66
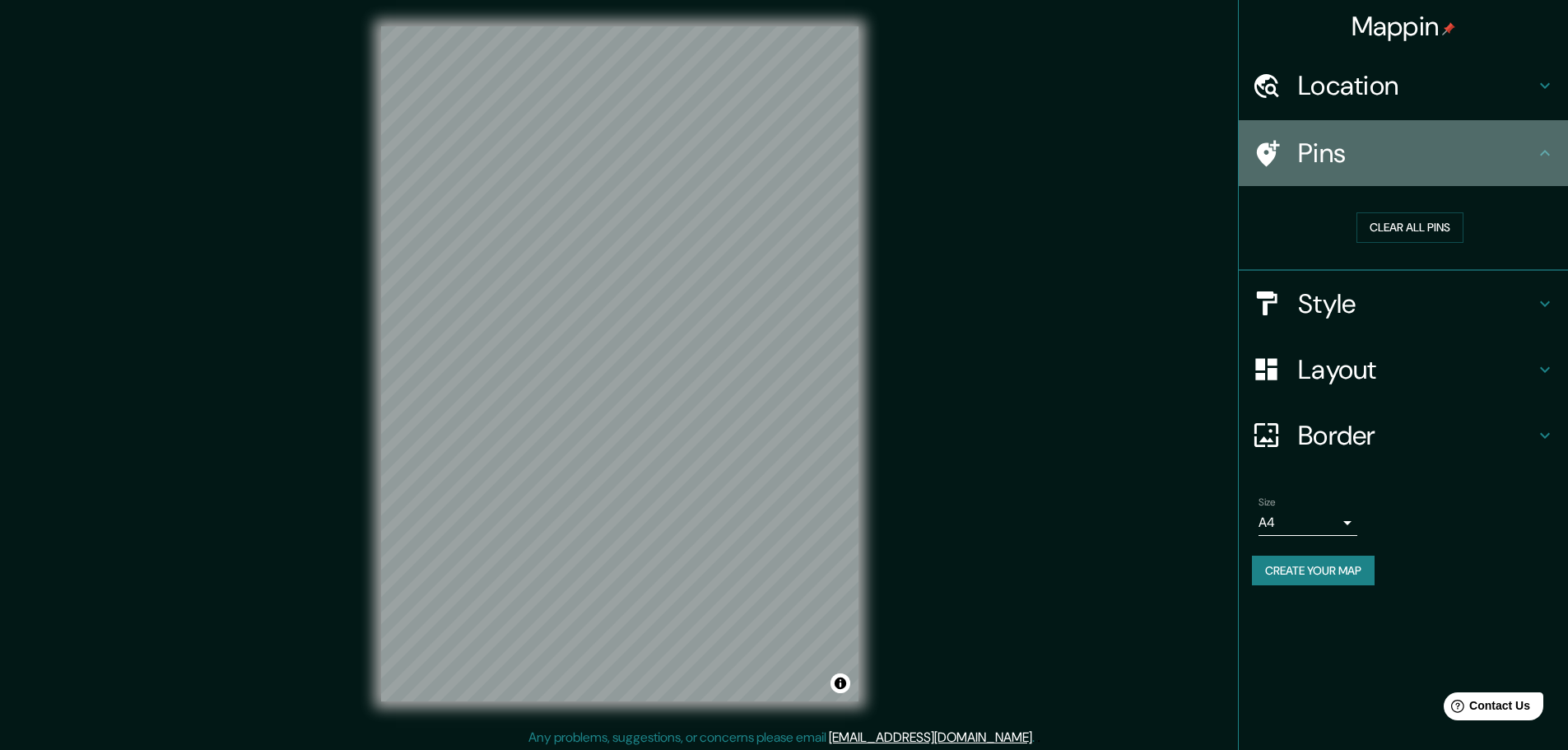
click at [1318, 163] on h4 "Pins" at bounding box center [1417, 153] width 238 height 33
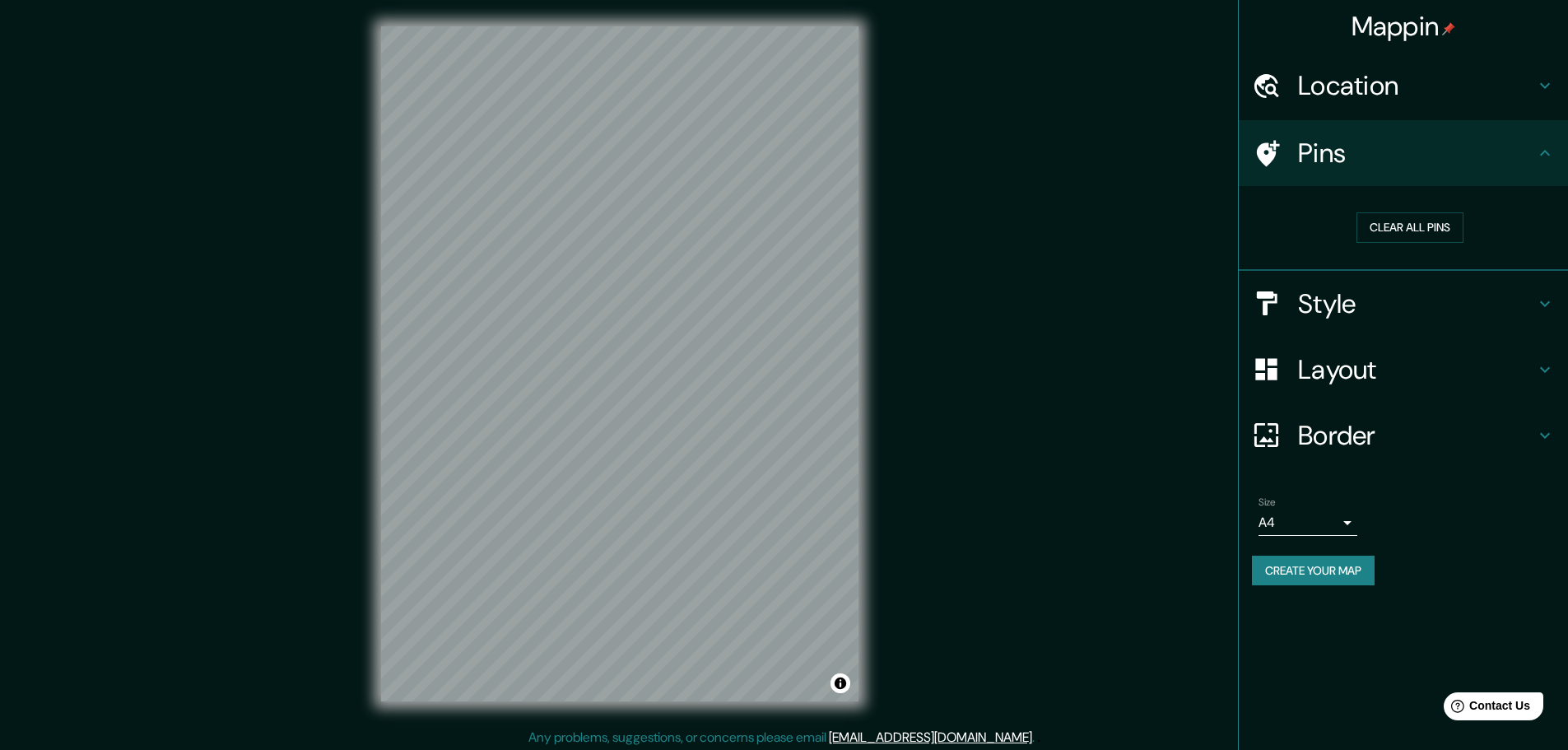
click at [1186, 358] on div "Mappin Location [GEOGRAPHIC_DATA], [GEOGRAPHIC_DATA], [GEOGRAPHIC_DATA] Pins Cl…" at bounding box center [784, 376] width 1568 height 754
